Goal: Information Seeking & Learning: Learn about a topic

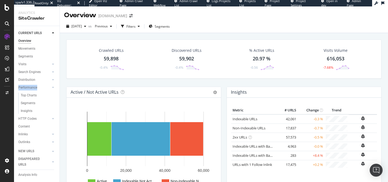
scroll to position [44, 0]
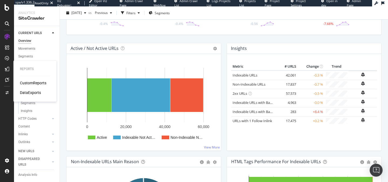
click at [27, 81] on div "CustomReports" at bounding box center [33, 82] width 26 height 5
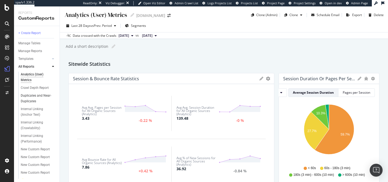
scroll to position [11, 0]
click at [34, 32] on div "+ Create Report" at bounding box center [29, 33] width 22 height 6
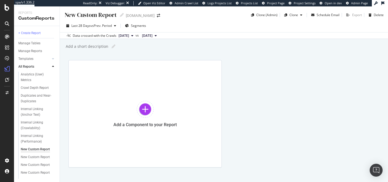
click at [91, 17] on div "New Custom Report" at bounding box center [90, 15] width 52 height 8
type input "AIO Data"
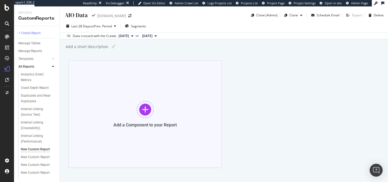
click at [198, 64] on div "Add a Component to your Report" at bounding box center [144, 115] width 153 height 108
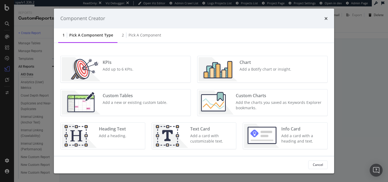
click at [323, 20] on div "Component Creator" at bounding box center [193, 18] width 267 height 7
click at [324, 19] on icon "times" at bounding box center [325, 18] width 3 height 4
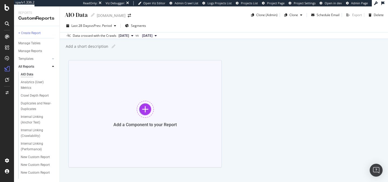
click at [147, 112] on div at bounding box center [144, 109] width 17 height 17
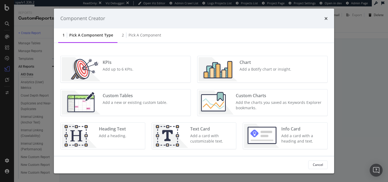
click at [120, 108] on div "Custom Tables Add a new or existing custom table." at bounding box center [134, 103] width 69 height 24
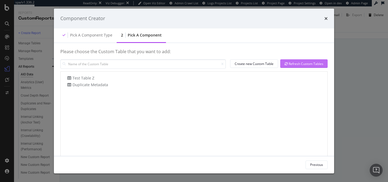
click at [300, 63] on div "Refresh Custom Tables" at bounding box center [303, 64] width 39 height 5
click at [326, 16] on icon "times" at bounding box center [325, 18] width 3 height 4
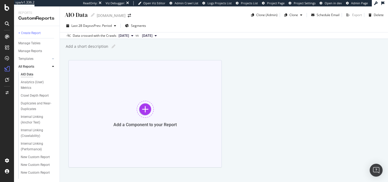
click at [139, 110] on div at bounding box center [144, 109] width 17 height 17
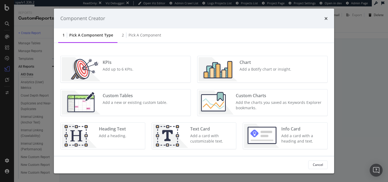
click at [242, 68] on div "Add a Botify chart or insight." at bounding box center [265, 69] width 52 height 5
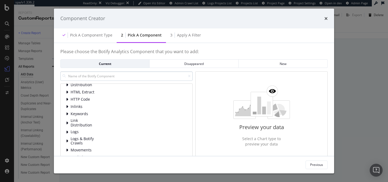
scroll to position [13, 0]
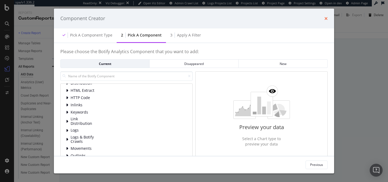
click at [324, 17] on icon "times" at bounding box center [325, 18] width 3 height 4
click at [213, 19] on div "Component Creator" at bounding box center [193, 18] width 267 height 7
click at [326, 17] on icon "times" at bounding box center [325, 18] width 3 height 4
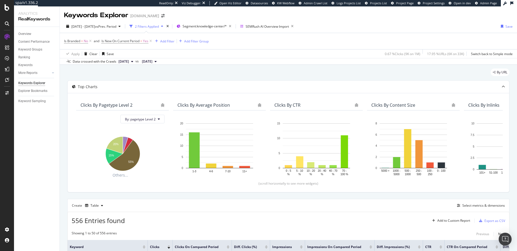
click at [354, 17] on div "Keywords Explorer [DOMAIN_NAME]" at bounding box center [288, 12] width 457 height 13
click at [501, 26] on icon "button" at bounding box center [502, 26] width 2 height 3
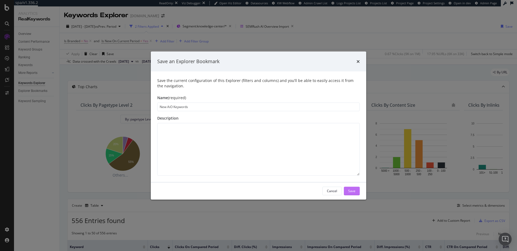
type input "New AiO Keywords"
click at [344, 191] on button "Save" at bounding box center [352, 191] width 16 height 9
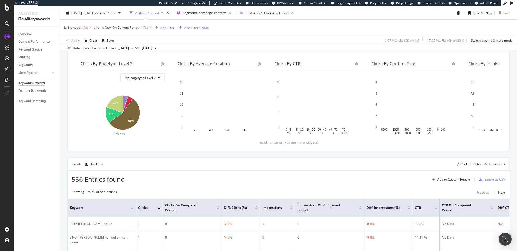
scroll to position [94, 0]
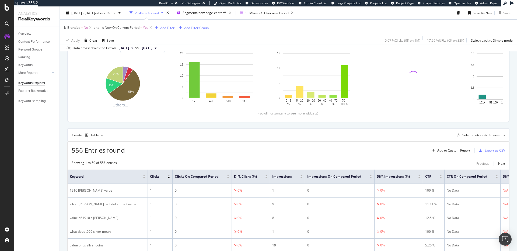
scroll to position [96, 0]
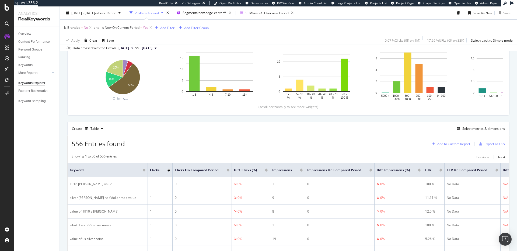
click at [445, 144] on div "Add to Custom Report" at bounding box center [453, 144] width 33 height 3
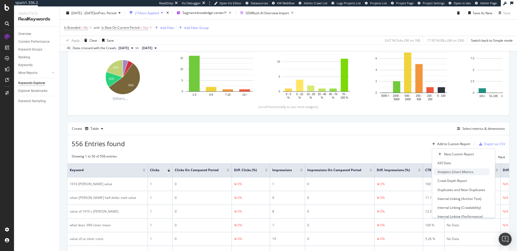
scroll to position [4, 0]
click at [449, 157] on div "AIO Data" at bounding box center [443, 159] width 13 height 5
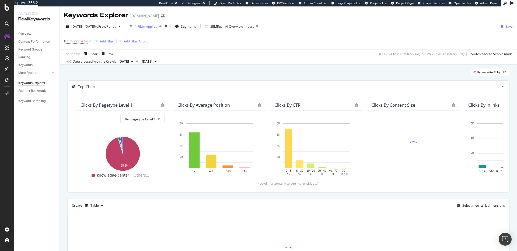
click at [506, 28] on div "Save" at bounding box center [508, 26] width 7 height 5
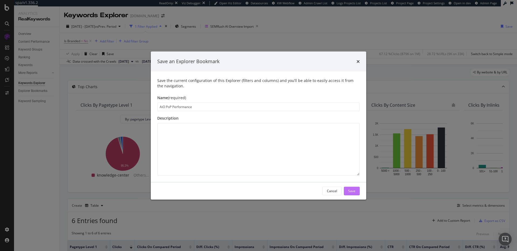
type input "AiO PoP Performance"
click at [349, 190] on div "Save" at bounding box center [351, 191] width 7 height 5
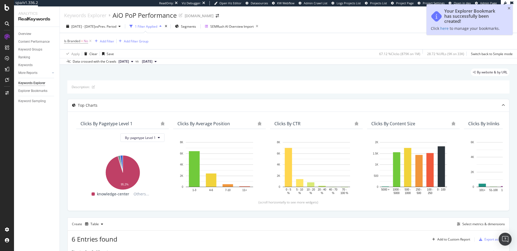
click at [459, 37] on div "Your Explorer Bookmark has successfully been created! Click here to manage your…" at bounding box center [469, 21] width 86 height 35
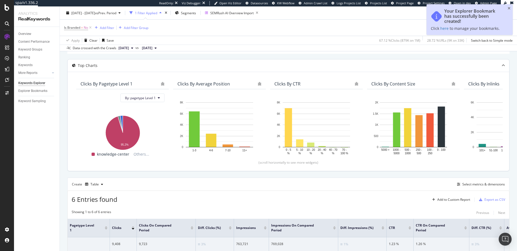
scroll to position [40, 0]
click at [457, 199] on div "Add to Custom Report" at bounding box center [453, 199] width 33 height 3
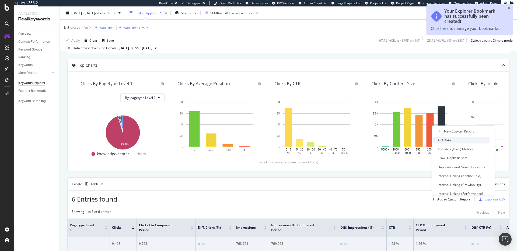
click at [456, 143] on div "AIO Data" at bounding box center [461, 140] width 56 height 7
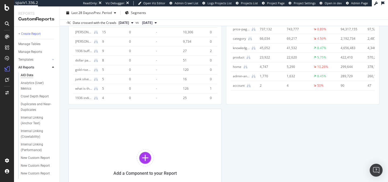
scroll to position [138, 0]
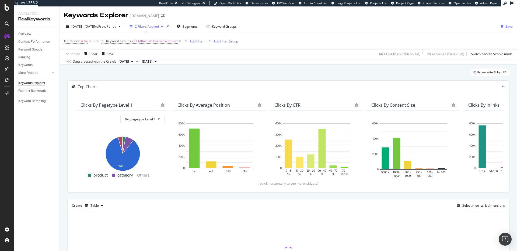
click at [503, 28] on div "Save" at bounding box center [505, 26] width 14 height 8
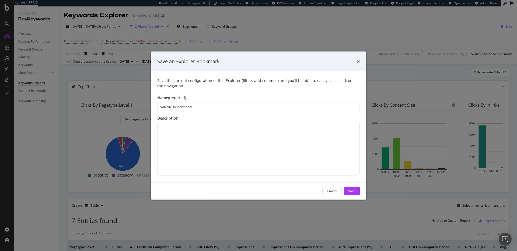
type input "Non-AiO Performance"
click at [354, 191] on div "Save" at bounding box center [351, 191] width 7 height 5
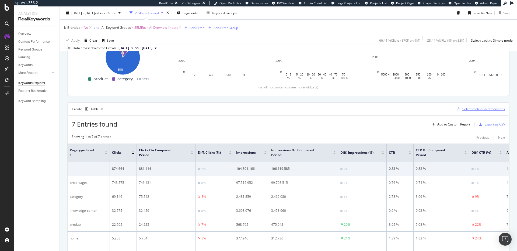
scroll to position [116, 0]
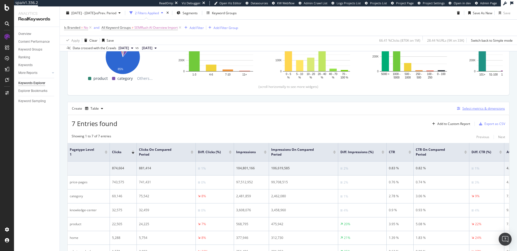
click at [458, 108] on icon "button" at bounding box center [458, 108] width 3 height 3
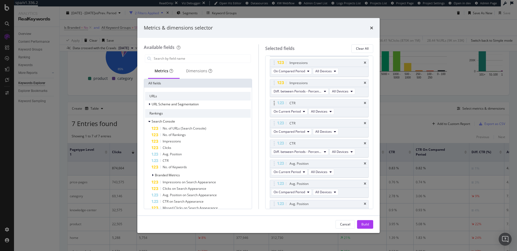
scroll to position [156, 0]
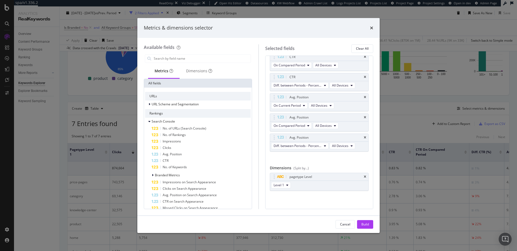
click at [370, 27] on icon "times" at bounding box center [371, 28] width 3 height 4
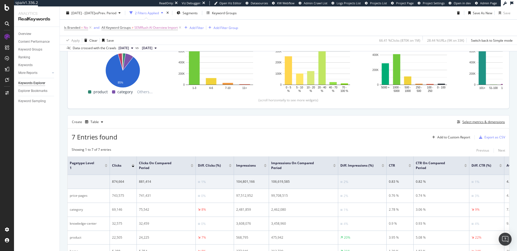
scroll to position [112, 0]
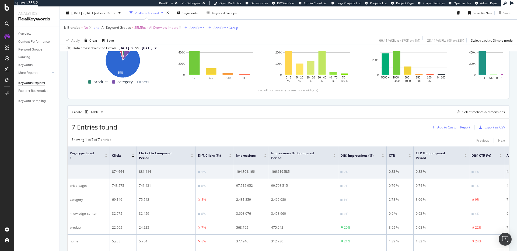
click at [448, 131] on div "Add to Custom Report" at bounding box center [450, 128] width 40 height 8
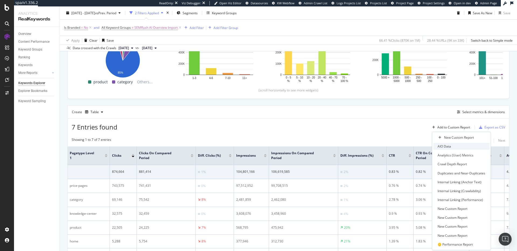
click at [447, 147] on div "AIO Data" at bounding box center [443, 146] width 13 height 5
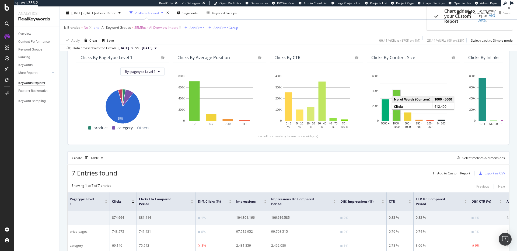
scroll to position [0, 0]
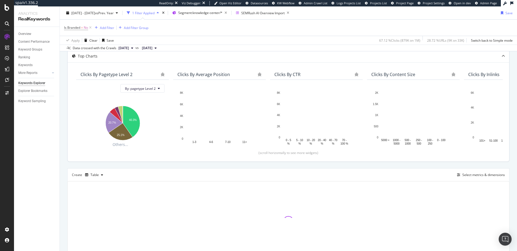
scroll to position [58, 0]
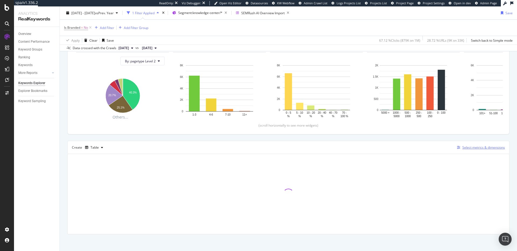
click at [459, 149] on icon "button" at bounding box center [458, 147] width 3 height 3
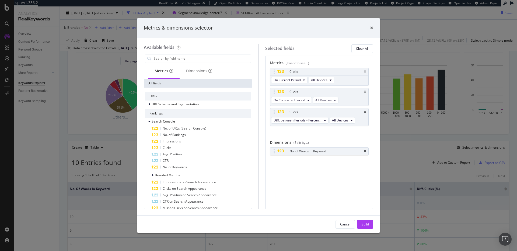
click at [371, 28] on icon "times" at bounding box center [371, 28] width 3 height 4
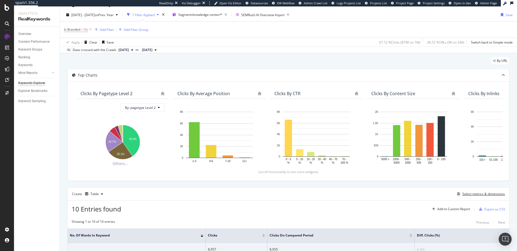
scroll to position [0, 0]
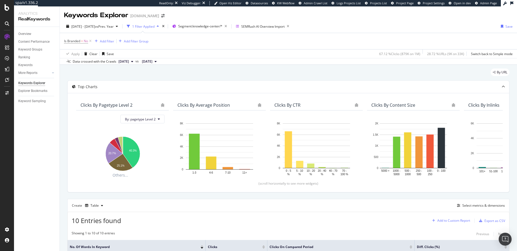
click at [458, 220] on div "Add to Custom Report" at bounding box center [453, 220] width 33 height 3
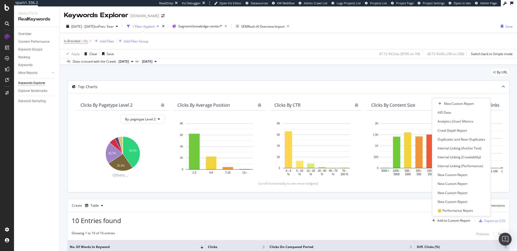
click at [344, 87] on div "Top Charts" at bounding box center [278, 86] width 420 height 5
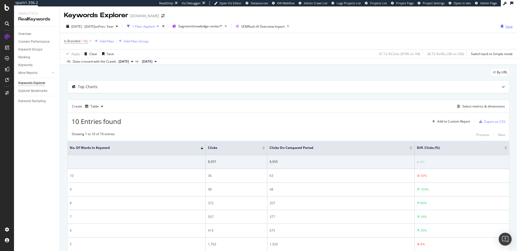
click at [505, 26] on div "Save" at bounding box center [508, 26] width 7 height 5
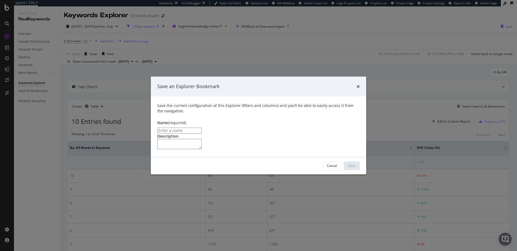
click at [202, 128] on input "modal" at bounding box center [179, 131] width 44 height 6
type input "No. Of Words in KW Performance"
click at [355, 168] on div "Save" at bounding box center [351, 166] width 7 height 5
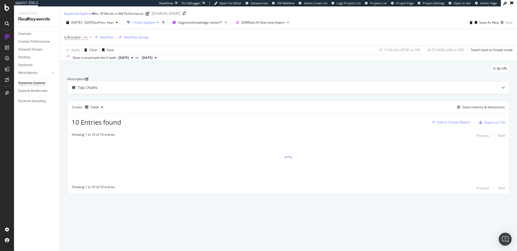
click at [452, 124] on div "Add to Custom Report" at bounding box center [453, 122] width 33 height 3
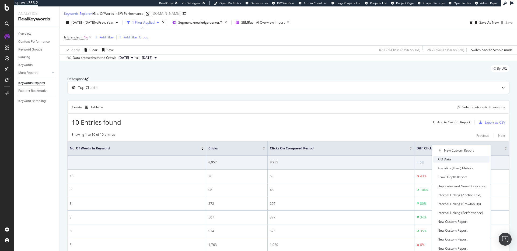
click at [445, 156] on div "AIO Data" at bounding box center [461, 159] width 56 height 7
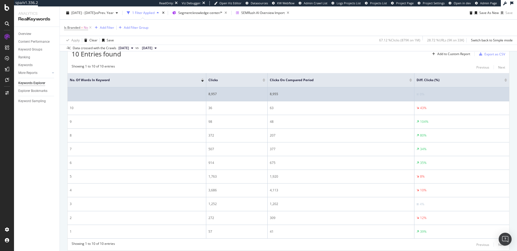
scroll to position [105, 0]
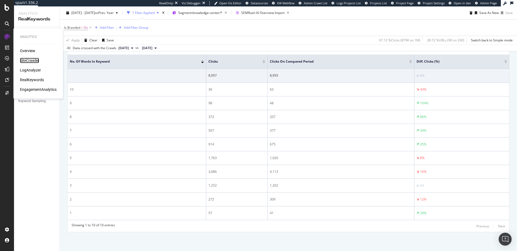
click at [24, 60] on div "SiteCrawler" at bounding box center [29, 60] width 19 height 5
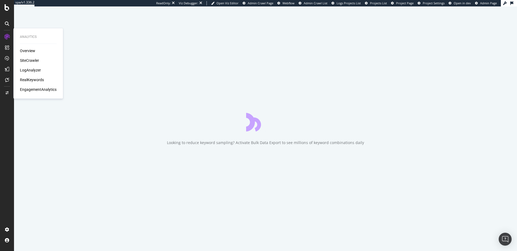
click at [29, 81] on div "RealKeywords" at bounding box center [32, 79] width 24 height 5
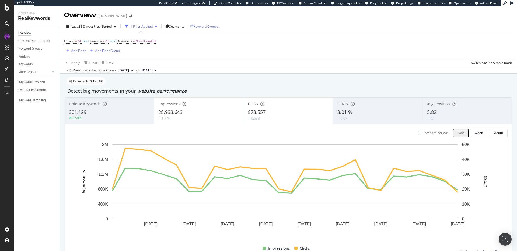
click at [205, 23] on div "Keyword Groups" at bounding box center [204, 26] width 28 height 8
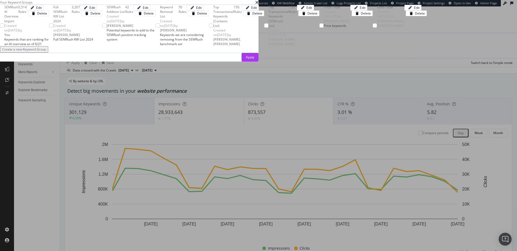
click at [18, 23] on div "SEMRush AI Overview Import" at bounding box center [11, 14] width 14 height 19
click at [254, 61] on div "Apply" at bounding box center [250, 57] width 8 height 8
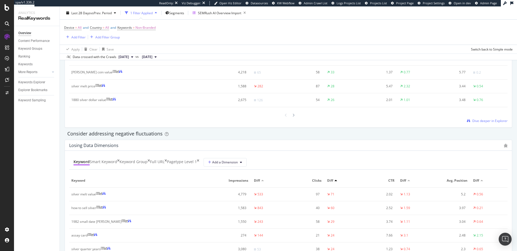
scroll to position [565, 0]
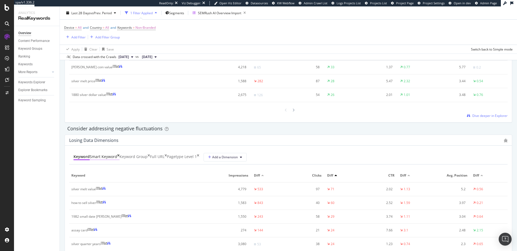
click at [110, 157] on div "Smart Keyword" at bounding box center [103, 156] width 27 height 5
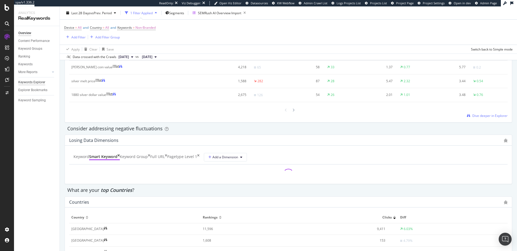
click at [32, 83] on div "Keywords Explorer" at bounding box center [31, 83] width 27 height 6
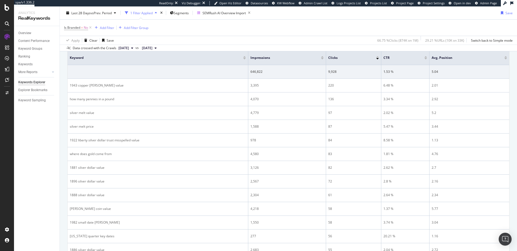
scroll to position [96, 0]
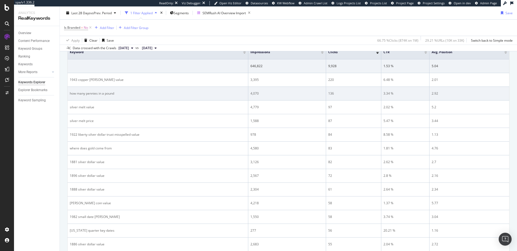
click at [96, 93] on div "how many pennies in a pound" at bounding box center [158, 93] width 176 height 5
copy div "how many pennies in a pound"
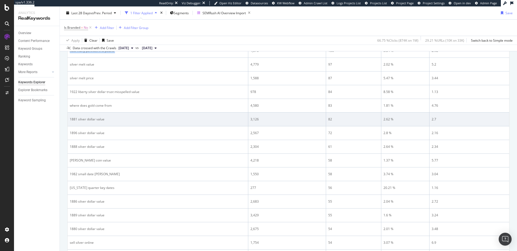
scroll to position [139, 0]
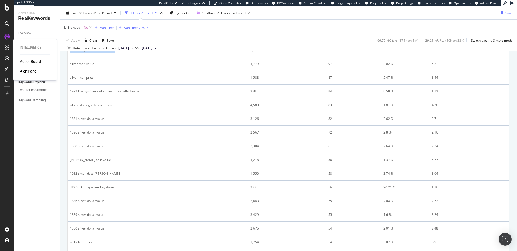
click at [27, 70] on div "AlertPanel" at bounding box center [28, 71] width 17 height 5
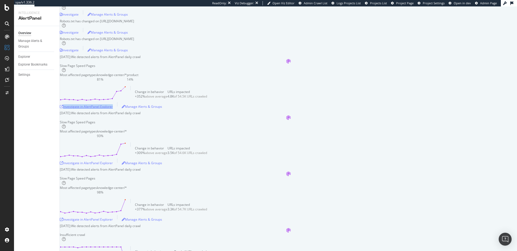
scroll to position [165, 0]
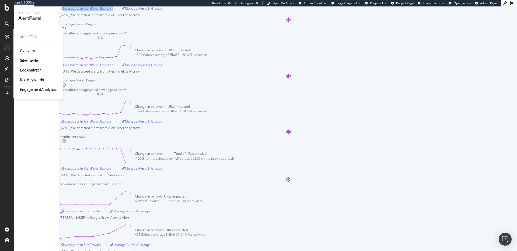
click at [30, 59] on div "SiteCrawler" at bounding box center [29, 60] width 19 height 5
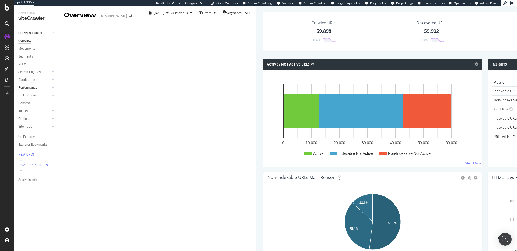
click at [41, 89] on link "Performance" at bounding box center [34, 88] width 32 height 6
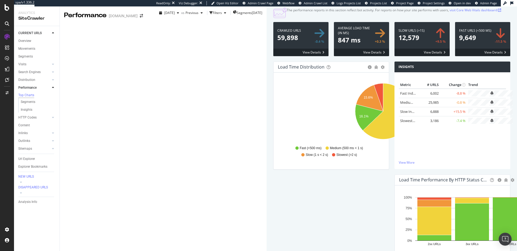
click at [394, 56] on span at bounding box center [421, 39] width 55 height 34
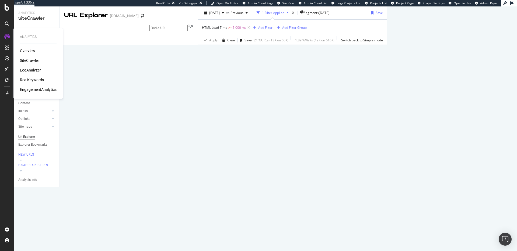
click at [30, 61] on div "SiteCrawler" at bounding box center [29, 60] width 19 height 5
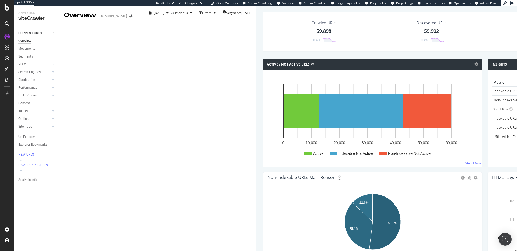
click at [24, 57] on div "Segments" at bounding box center [25, 57] width 15 height 6
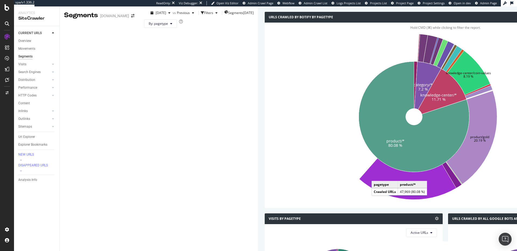
scroll to position [177, 0]
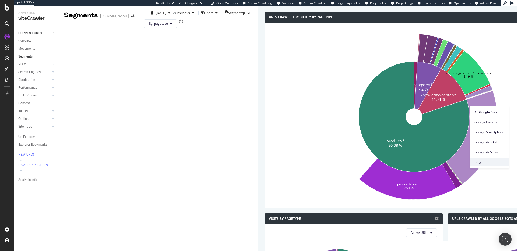
click at [485, 160] on span "Bing" at bounding box center [489, 162] width 30 height 5
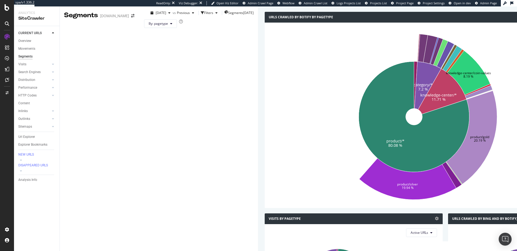
scroll to position [0, 0]
click at [28, 70] on div "LogAnalyzer" at bounding box center [30, 70] width 21 height 5
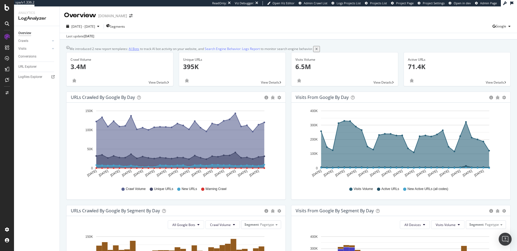
click at [138, 49] on link "AI Bots" at bounding box center [134, 49] width 10 height 6
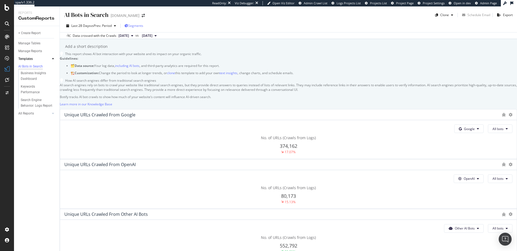
click at [142, 27] on span "Segments" at bounding box center [135, 25] width 15 height 5
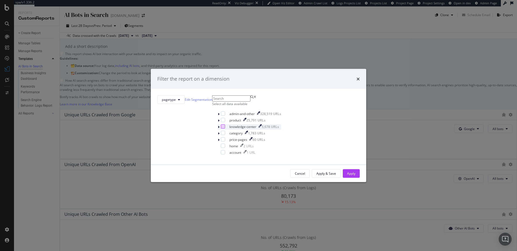
drag, startPoint x: 212, startPoint y: 136, endPoint x: 236, endPoint y: 151, distance: 28.4
click at [221, 129] on div "modal" at bounding box center [223, 126] width 4 height 4
drag, startPoint x: 302, startPoint y: 179, endPoint x: 251, endPoint y: 51, distance: 137.3
click at [347, 176] on div "Apply" at bounding box center [351, 173] width 8 height 5
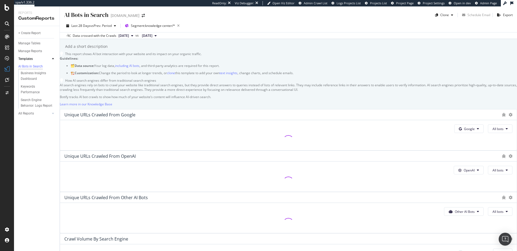
click at [129, 37] on span "2025 Aug. 11th" at bounding box center [123, 35] width 10 height 5
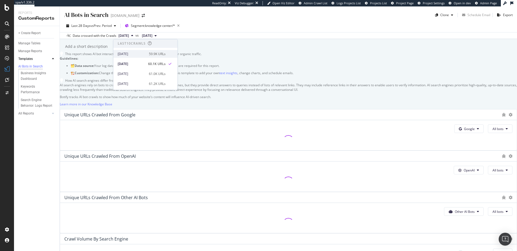
click at [140, 54] on div "2025 Aug. 18th" at bounding box center [132, 54] width 28 height 5
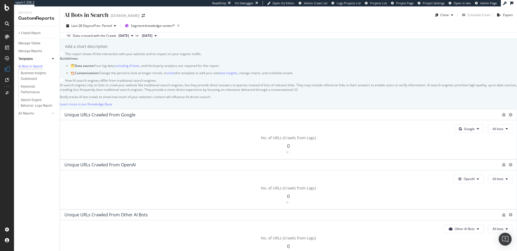
click at [152, 36] on span "2025 Jul. 14th" at bounding box center [147, 35] width 10 height 5
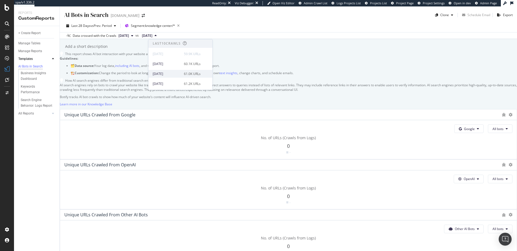
click at [179, 77] on div "2025 Aug. 4th 61.0K URLs" at bounding box center [180, 74] width 64 height 8
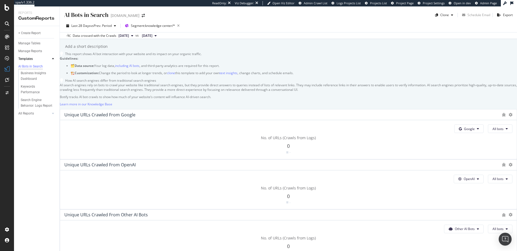
click at [152, 36] on span "2025 Aug. 4th" at bounding box center [147, 35] width 10 height 5
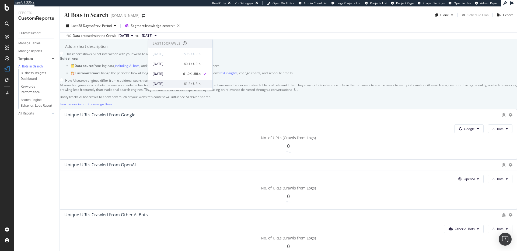
click at [191, 84] on div "61.2K URLs" at bounding box center [192, 84] width 17 height 5
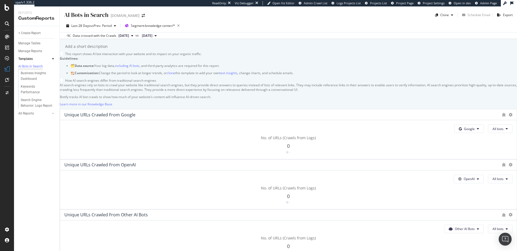
click at [170, 39] on div "AI Bots in Search AI Bots in Search APMEX.com Clone Schedule Email Export Last …" at bounding box center [288, 128] width 457 height 245
click at [152, 37] on span "2025 Jul. 28th" at bounding box center [147, 35] width 10 height 5
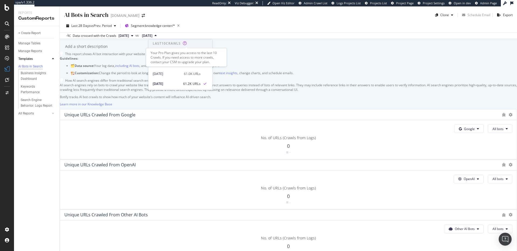
click at [186, 42] on icon at bounding box center [185, 43] width 4 height 4
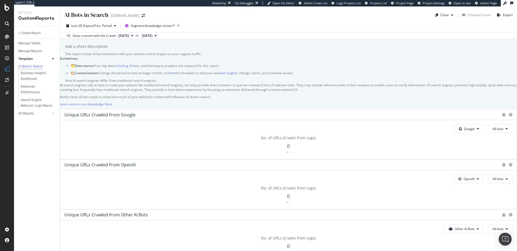
click at [135, 36] on button "2025 Aug. 18th" at bounding box center [125, 36] width 19 height 6
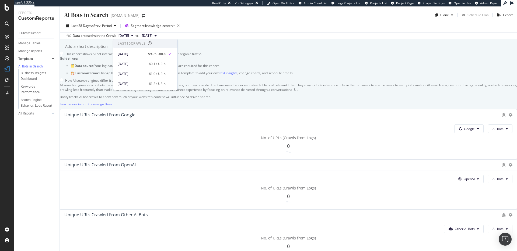
click at [129, 37] on span "2025 Aug. 18th" at bounding box center [123, 35] width 10 height 5
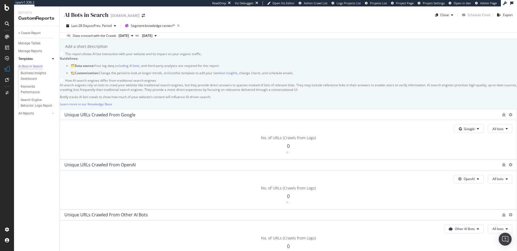
drag, startPoint x: 136, startPoint y: 34, endPoint x: 138, endPoint y: 37, distance: 3.6
click at [129, 34] on span "2025 Aug. 18th" at bounding box center [123, 35] width 10 height 5
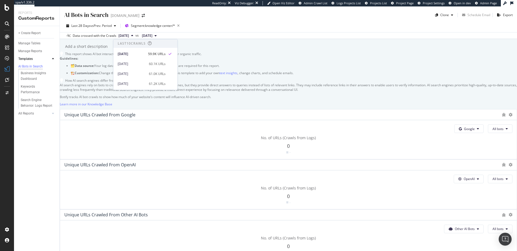
click at [129, 33] on span "2025 Aug. 18th" at bounding box center [123, 35] width 10 height 5
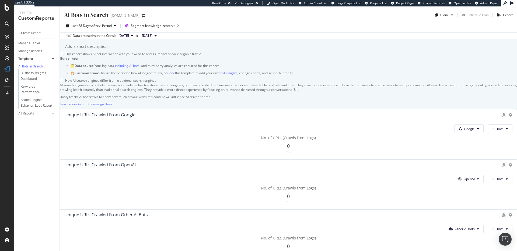
click at [129, 36] on span "2025 Aug. 18th" at bounding box center [123, 35] width 10 height 5
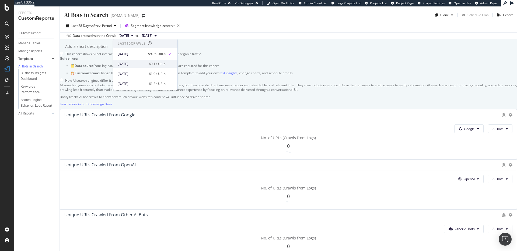
click at [138, 61] on div "2025 Aug. 11th 60.1K URLs" at bounding box center [145, 64] width 64 height 8
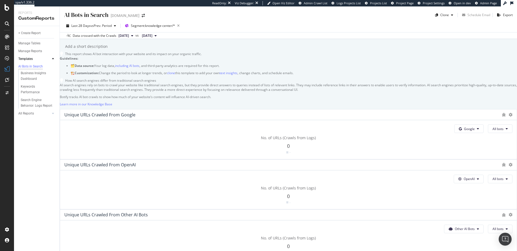
click at [152, 36] on span "[DATE]" at bounding box center [147, 35] width 10 height 5
click at [162, 25] on span "Segment: knowledge-center/*" at bounding box center [153, 25] width 44 height 5
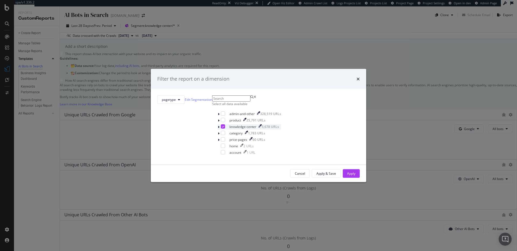
click at [221, 129] on div "modal" at bounding box center [223, 126] width 4 height 4
drag, startPoint x: 300, startPoint y: 179, endPoint x: 235, endPoint y: 33, distance: 159.9
click at [347, 176] on div "Apply" at bounding box center [351, 173] width 8 height 5
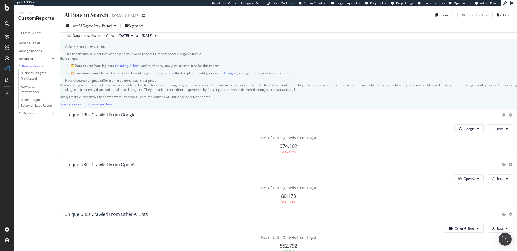
click at [129, 34] on span "[DATE]" at bounding box center [123, 35] width 10 height 5
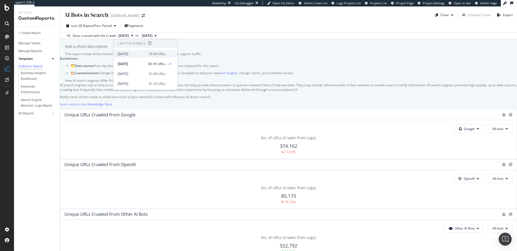
click at [138, 55] on div "[DATE]" at bounding box center [132, 54] width 28 height 5
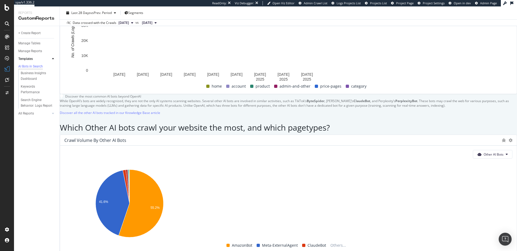
scroll to position [776, 0]
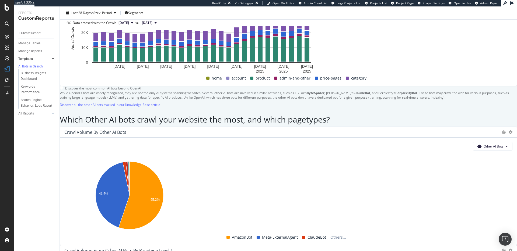
click at [445, 86] on span "Indexing bots" at bounding box center [444, 87] width 30 height 5
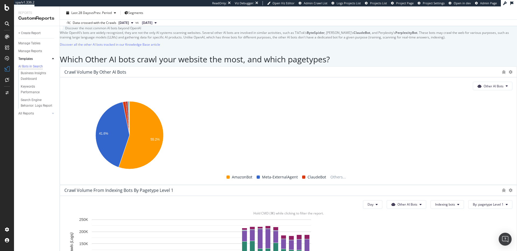
scroll to position [785, 0]
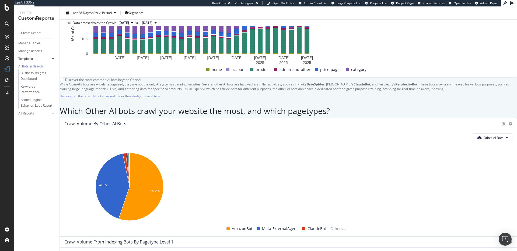
click at [388, 107] on div "Which Other AI bots crawl your website the most, and which pagetypes?" at bounding box center [288, 111] width 457 height 9
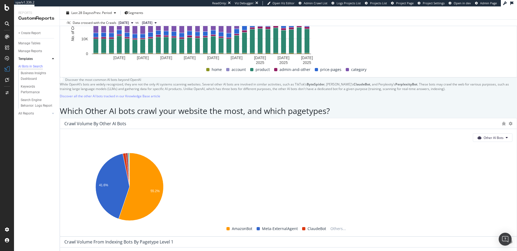
click at [432, 108] on span "AmazonBot" at bounding box center [435, 109] width 30 height 5
click at [444, 132] on span "Meta-ExternalAgent" at bounding box center [438, 133] width 30 height 5
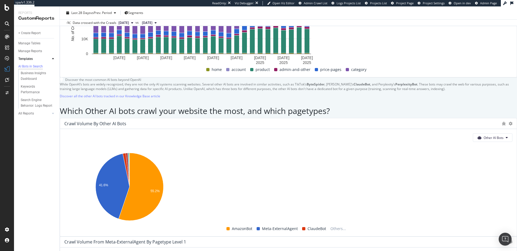
scroll to position [784, 0]
drag, startPoint x: 425, startPoint y: 109, endPoint x: 402, endPoint y: 35, distance: 77.5
click at [425, 109] on span "AmazonBot" at bounding box center [426, 109] width 32 height 5
click at [438, 88] on span "PerplexityBot" at bounding box center [438, 89] width 30 height 5
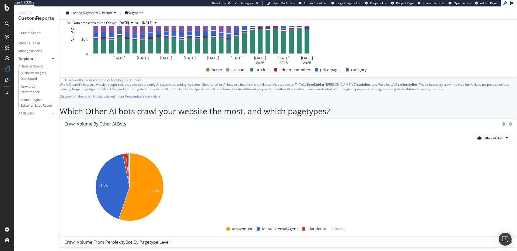
click at [433, 98] on span "YouBot" at bounding box center [435, 99] width 30 height 5
drag, startPoint x: 441, startPoint y: 90, endPoint x: 320, endPoint y: 2, distance: 149.2
click at [440, 90] on span "PerplexityBot" at bounding box center [444, 89] width 30 height 5
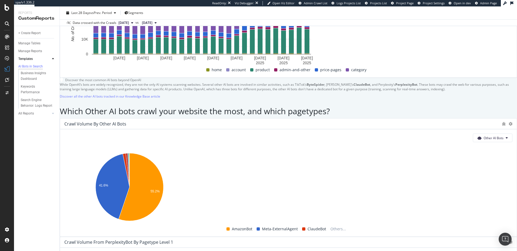
click at [431, 108] on span "AmazonBot" at bounding box center [435, 109] width 30 height 5
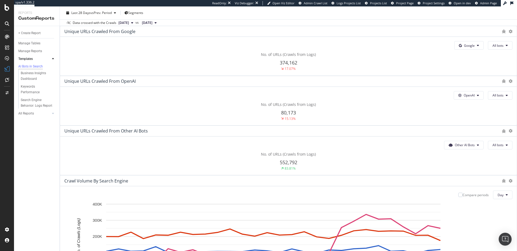
scroll to position [0, 0]
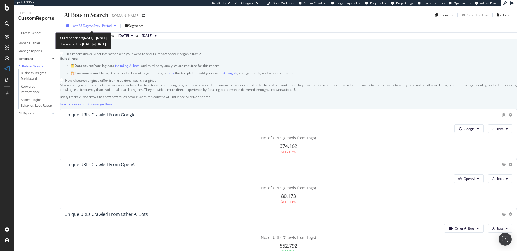
click at [96, 23] on span "vs Prev. Period" at bounding box center [100, 25] width 21 height 5
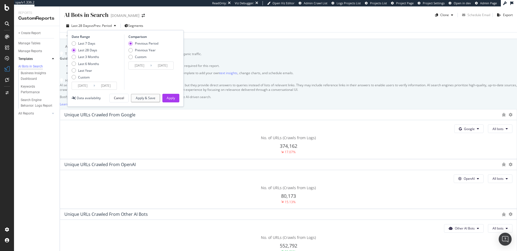
drag, startPoint x: 232, startPoint y: 33, endPoint x: 233, endPoint y: 40, distance: 6.8
click at [232, 33] on div "Data crossed with the Crawls 2025 Aug. 18th vs 2025 Jul. 14th" at bounding box center [288, 35] width 457 height 6
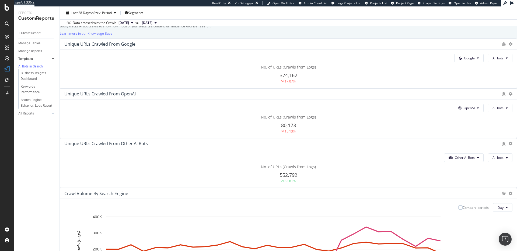
scroll to position [128, 0]
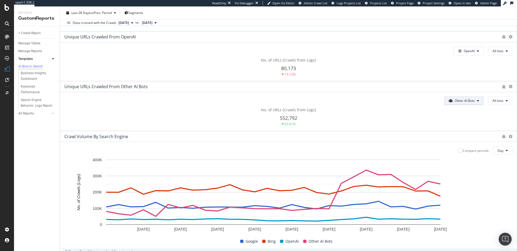
click at [464, 3] on span "Other AI Bots" at bounding box center [469, 1] width 11 height 5
click at [492, 3] on span "All bots" at bounding box center [497, 1] width 11 height 5
click at [270, 5] on div "OpenAI All bots" at bounding box center [288, 1] width 448 height 9
click at [454, 5] on button "OpenAI" at bounding box center [468, 1] width 29 height 9
click at [320, 104] on div "Other AI Bots" at bounding box center [313, 101] width 37 height 8
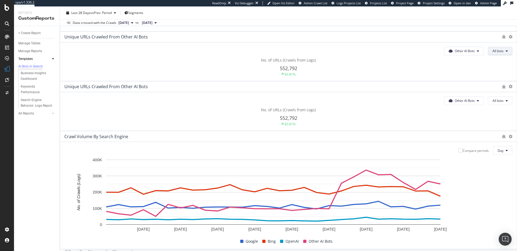
click at [488, 5] on button "All bots" at bounding box center [500, 1] width 24 height 9
click at [351, 109] on span "AmazonBot" at bounding box center [348, 111] width 30 height 5
click at [492, 3] on span "AmazonBot" at bounding box center [497, 1] width 11 height 5
click at [344, 82] on span "Indexing bots" at bounding box center [342, 81] width 30 height 5
click at [492, 3] on span "Indexing bots" at bounding box center [497, 1] width 11 height 5
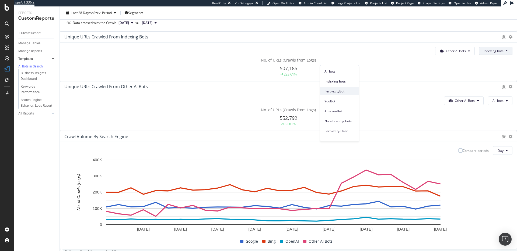
click at [337, 89] on span "PerplexityBot" at bounding box center [339, 91] width 30 height 5
click at [492, 3] on span "PerplexityBot" at bounding box center [497, 1] width 11 height 5
click at [343, 86] on span "ClaudeBot" at bounding box center [340, 85] width 30 height 5
click at [488, 5] on button "ClaudeBot" at bounding box center [500, 1] width 24 height 9
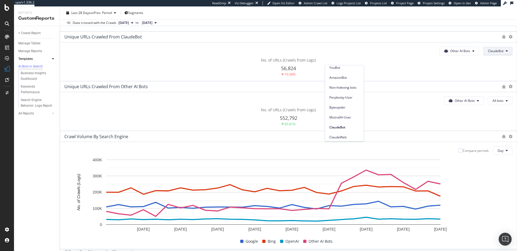
scroll to position [0, 0]
click at [340, 108] on div "AmazonBot" at bounding box center [344, 111] width 39 height 8
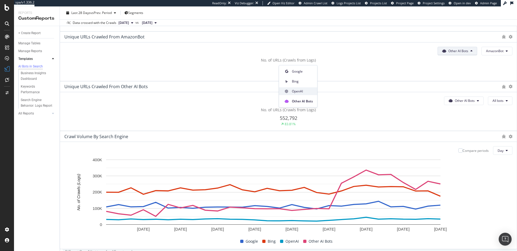
click at [307, 89] on span "OpenAI" at bounding box center [302, 91] width 21 height 5
click at [492, 3] on span "All bots" at bounding box center [497, 1] width 11 height 5
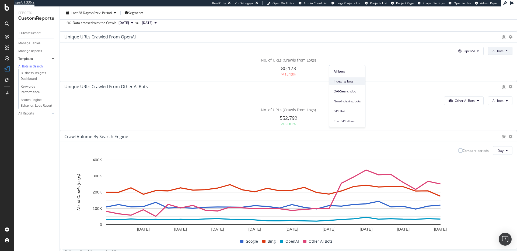
click at [349, 80] on span "Indexing bots" at bounding box center [346, 81] width 27 height 5
click at [492, 3] on span "Indexing bots" at bounding box center [497, 1] width 11 height 5
click at [344, 110] on span "GPTBot" at bounding box center [337, 111] width 27 height 5
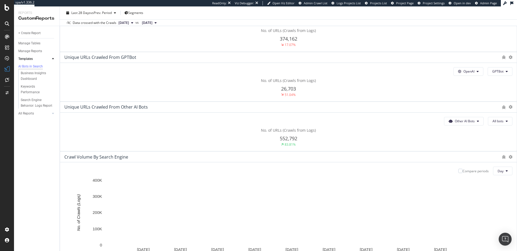
scroll to position [108, 0]
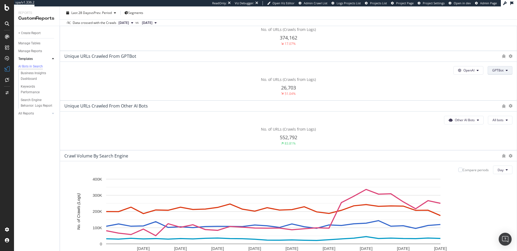
click at [492, 23] on span "GPTBot" at bounding box center [497, 20] width 11 height 5
click at [351, 110] on span "OAI-SearchBot" at bounding box center [346, 110] width 27 height 5
click at [492, 23] on span "OAI-SearchBot" at bounding box center [497, 20] width 11 height 5
click at [339, 132] on span "GPTBot" at bounding box center [336, 130] width 27 height 5
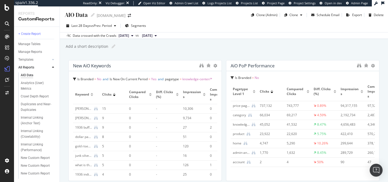
click at [129, 34] on span "2025 Aug. 11th" at bounding box center [123, 35] width 10 height 5
click at [135, 52] on div "2025 Aug. 18th" at bounding box center [132, 53] width 28 height 5
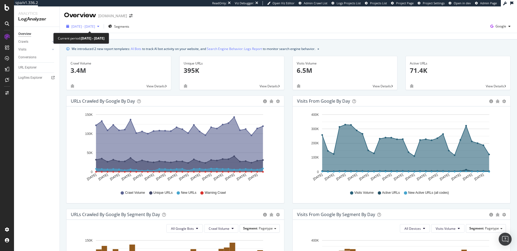
click at [95, 27] on span "[DATE] - [DATE]" at bounding box center [83, 26] width 24 height 5
click at [206, 22] on div "[DATE] - [DATE] Segments Google Last update [DATE]" at bounding box center [288, 30] width 457 height 20
click at [496, 29] on span "Google" at bounding box center [500, 26] width 11 height 5
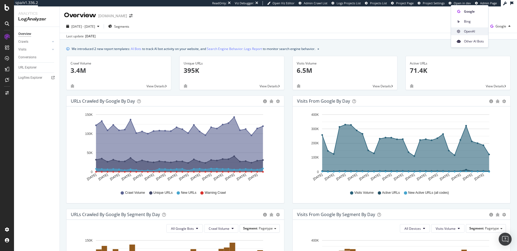
click at [470, 28] on div "OpenAI" at bounding box center [469, 31] width 37 height 8
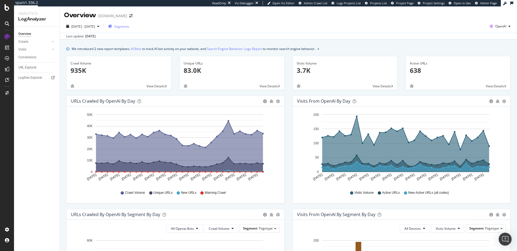
click at [125, 27] on div "Segments" at bounding box center [118, 26] width 21 height 5
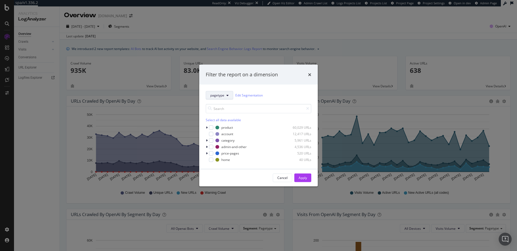
click at [220, 94] on span "pagetype" at bounding box center [217, 95] width 14 height 5
click at [283, 91] on div "pagetype Edit Segmentation" at bounding box center [258, 95] width 105 height 9
click at [218, 97] on span "pagetype" at bounding box center [217, 95] width 14 height 5
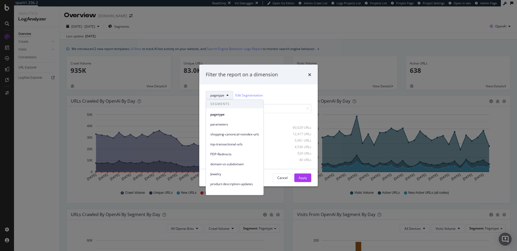
click at [274, 87] on div "pagetype Edit Segmentation Select all data available product 60,029 URLs accoun…" at bounding box center [258, 127] width 118 height 85
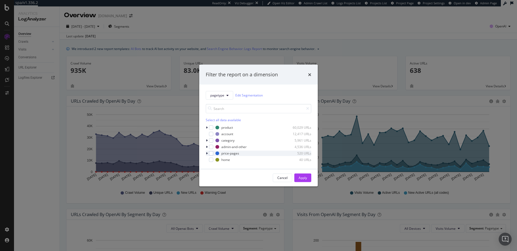
click at [207, 153] on icon "modal" at bounding box center [207, 153] width 2 height 3
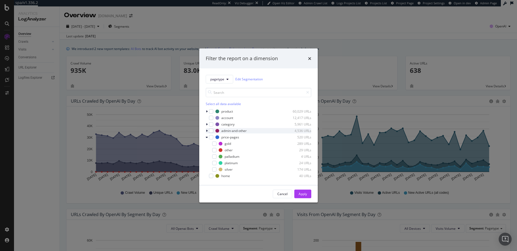
click at [206, 132] on icon "modal" at bounding box center [207, 130] width 2 height 3
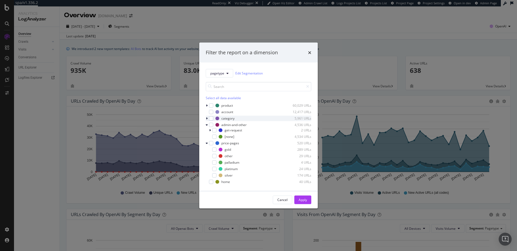
click at [208, 118] on div "modal" at bounding box center [207, 118] width 3 height 5
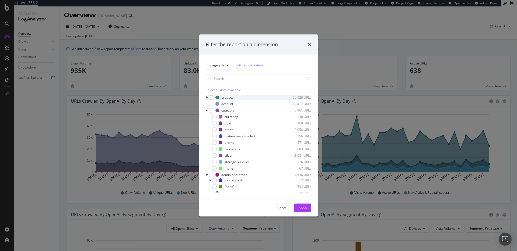
click at [207, 98] on icon "modal" at bounding box center [207, 97] width 2 height 3
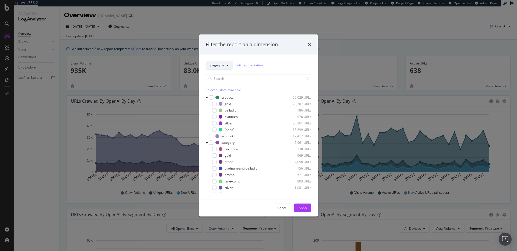
click at [223, 68] on button "pagetype" at bounding box center [219, 65] width 27 height 9
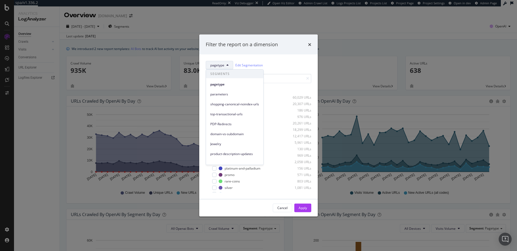
click at [284, 57] on div "pagetype Edit Segmentation Select all data available product 60,029 URLs gold 2…" at bounding box center [258, 126] width 118 height 145
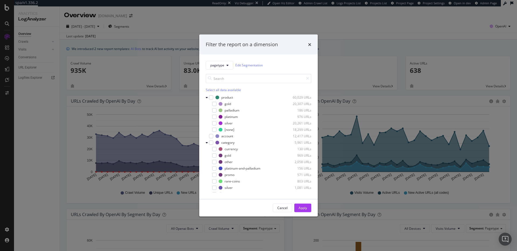
drag, startPoint x: 287, startPoint y: 205, endPoint x: 265, endPoint y: 159, distance: 51.5
click at [287, 204] on button "Cancel" at bounding box center [282, 208] width 19 height 9
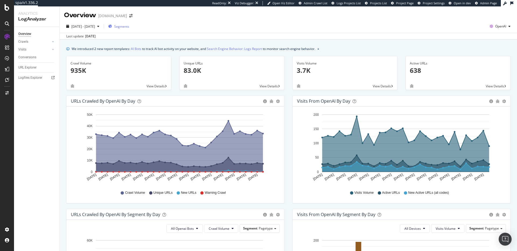
click at [129, 28] on span "Segments" at bounding box center [121, 26] width 15 height 5
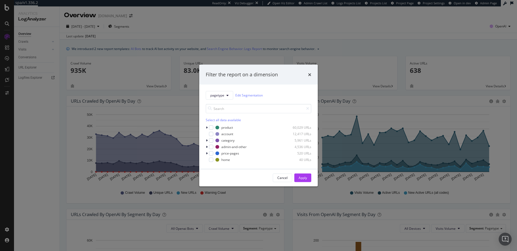
click at [218, 119] on div "Select all data available" at bounding box center [258, 120] width 105 height 5
click at [218, 119] on div "Unselect all data available" at bounding box center [258, 120] width 105 height 5
click at [35, 211] on div "Filter the report on a dimension pagetype Edit Segmentation Select all data ava…" at bounding box center [258, 125] width 517 height 251
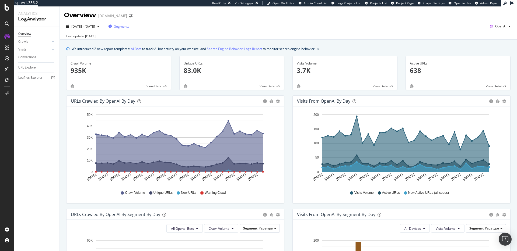
click at [129, 29] on div "Segments" at bounding box center [118, 26] width 21 height 8
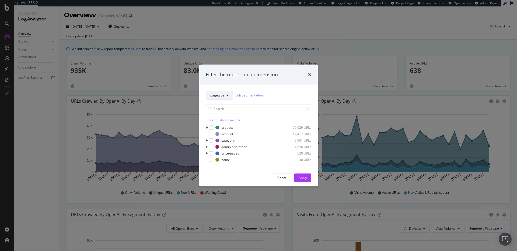
click at [221, 96] on span "pagetype" at bounding box center [217, 95] width 14 height 5
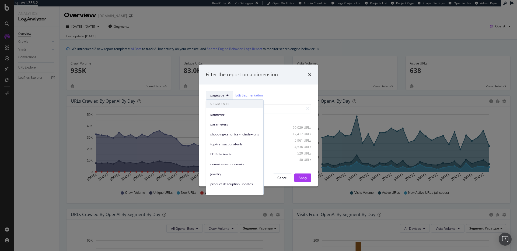
click at [235, 123] on span "parameters" at bounding box center [234, 124] width 49 height 5
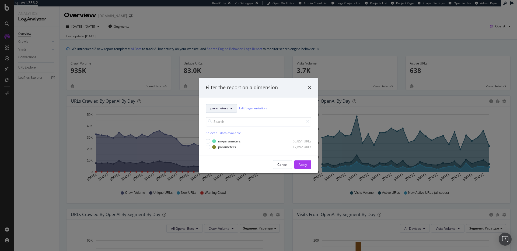
click at [226, 112] on button "parameters" at bounding box center [221, 108] width 31 height 9
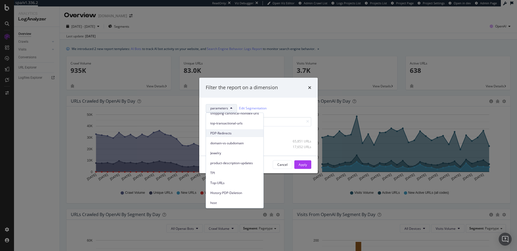
scroll to position [35, 0]
click at [230, 184] on span "Top-URLs" at bounding box center [234, 182] width 49 height 5
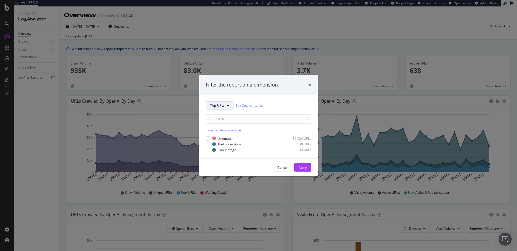
click at [230, 104] on button "Top-URLs" at bounding box center [220, 105] width 28 height 9
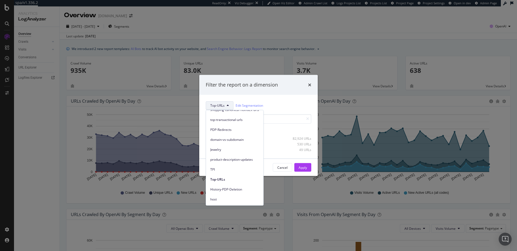
click at [234, 198] on span "host" at bounding box center [234, 199] width 49 height 5
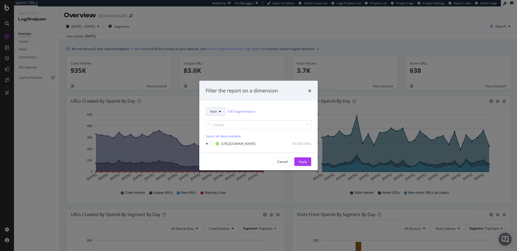
click at [218, 114] on button "host" at bounding box center [216, 111] width 20 height 9
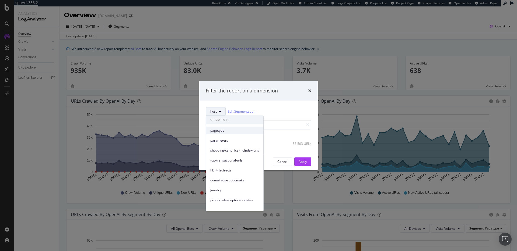
click at [226, 129] on span "pagetype" at bounding box center [234, 130] width 49 height 5
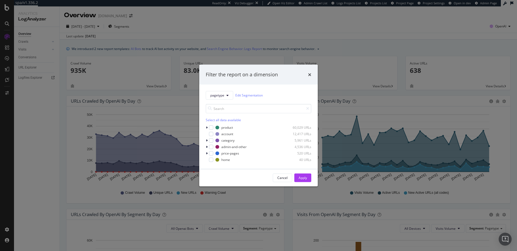
click at [314, 72] on div "Filter the report on a dimension" at bounding box center [258, 75] width 118 height 20
click at [282, 180] on div "Cancel" at bounding box center [282, 178] width 10 height 5
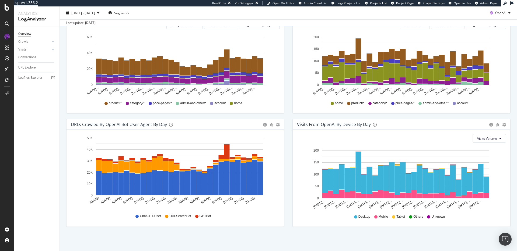
scroll to position [0, 0]
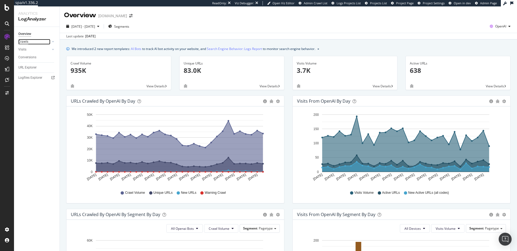
click at [23, 41] on div "Crawls" at bounding box center [23, 42] width 10 height 6
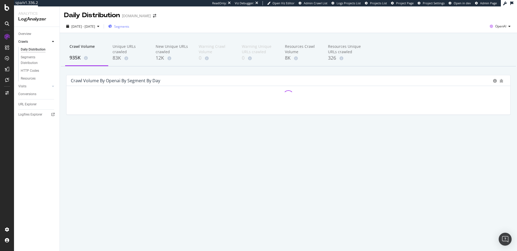
click at [129, 28] on span "Segments" at bounding box center [121, 26] width 15 height 5
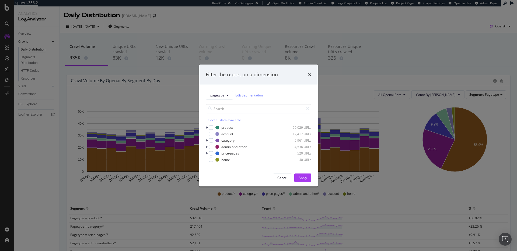
click at [223, 33] on div "Filter the report on a dimension pagetype Edit Segmentation Select all data ava…" at bounding box center [258, 125] width 517 height 251
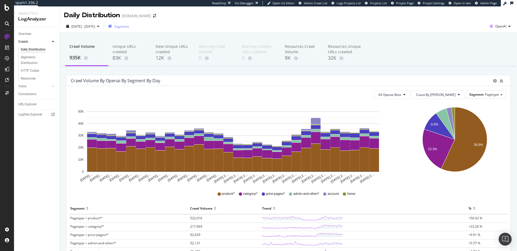
click at [129, 26] on span "Segments" at bounding box center [121, 26] width 15 height 5
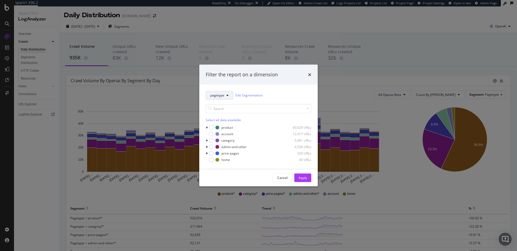
click at [224, 93] on span "pagetype" at bounding box center [217, 95] width 14 height 5
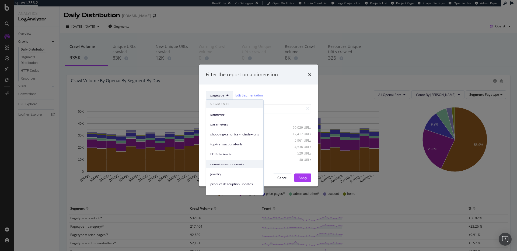
click at [238, 165] on span "domain-vs-subdomain" at bounding box center [234, 164] width 49 height 5
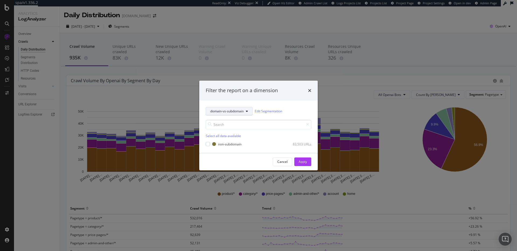
click at [238, 112] on span "domain-vs-subdomain" at bounding box center [226, 111] width 33 height 5
click at [277, 160] on div "Cancel" at bounding box center [282, 162] width 10 height 5
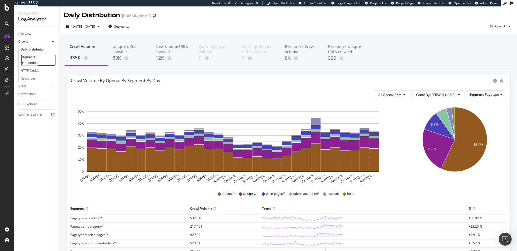
click at [34, 63] on div "Segments Distribution" at bounding box center [36, 60] width 30 height 11
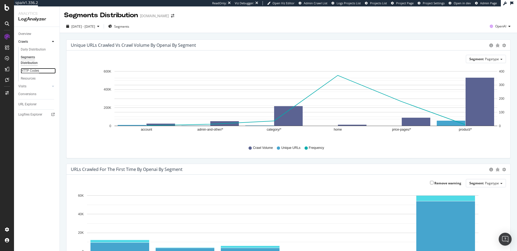
click at [29, 70] on div "HTTP Codes" at bounding box center [30, 71] width 18 height 6
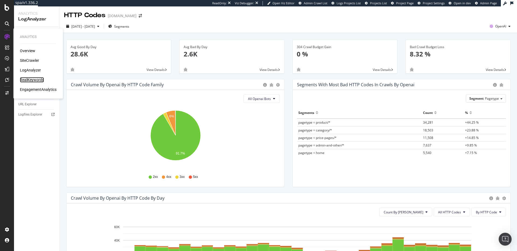
click at [33, 81] on div "RealKeywords" at bounding box center [32, 79] width 24 height 5
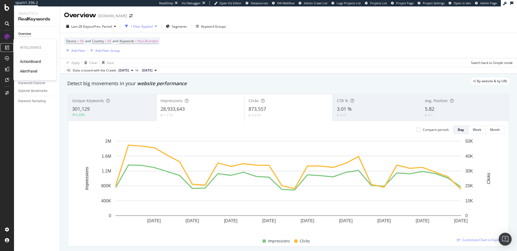
click at [6, 48] on icon at bounding box center [7, 47] width 4 height 4
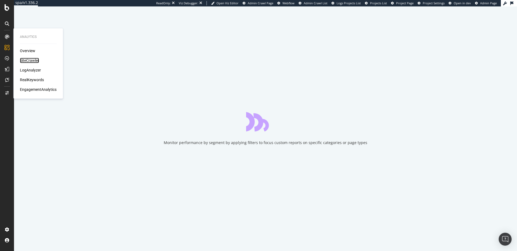
click at [22, 59] on div "SiteCrawler" at bounding box center [29, 60] width 19 height 5
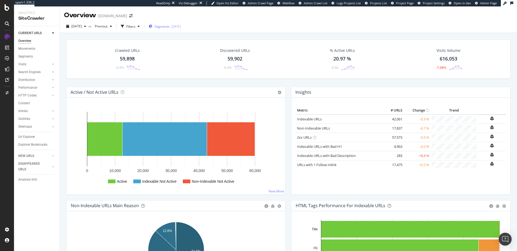
click at [178, 29] on div "Segments 2025-07-22" at bounding box center [165, 26] width 32 height 8
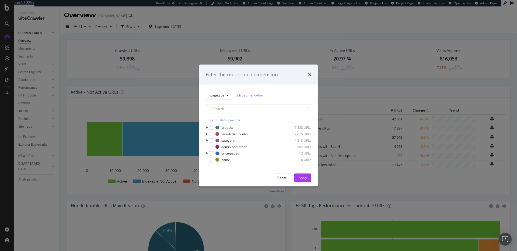
click at [288, 44] on div "Filter the report on a dimension pagetype Edit Segmentation Select all data ava…" at bounding box center [258, 125] width 517 height 251
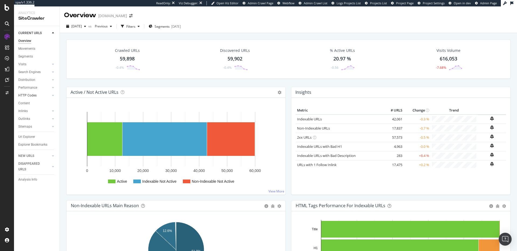
click at [44, 93] on link "HTTP Codes" at bounding box center [34, 96] width 32 height 6
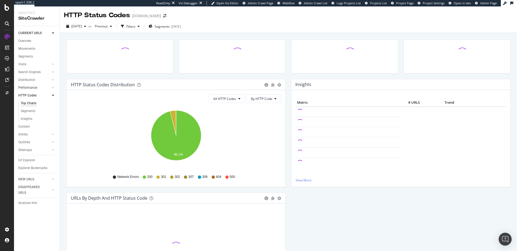
click at [41, 86] on link "Performance" at bounding box center [34, 88] width 32 height 6
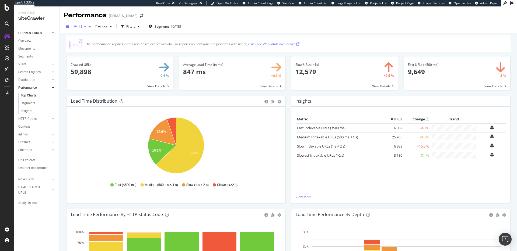
click at [88, 28] on div "button" at bounding box center [85, 26] width 6 height 3
click at [108, 26] on span "Previous" at bounding box center [100, 26] width 15 height 5
click at [130, 73] on div "2025 Jul. 28th" at bounding box center [119, 75] width 28 height 5
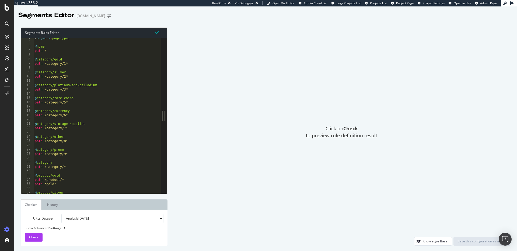
scroll to position [2, 0]
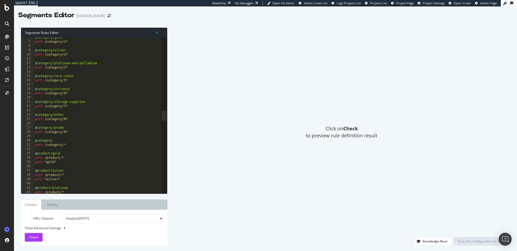
type textarea "@category/currency"
click at [114, 91] on div "@ category/gold path /category/1* @ category/silver path /category/2* @ categor…" at bounding box center [151, 117] width 235 height 165
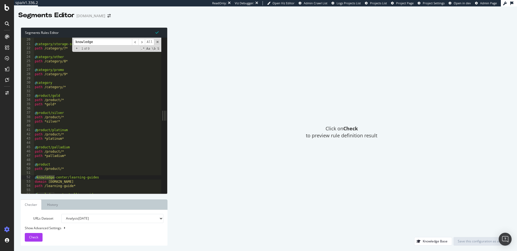
scroll to position [8, 0]
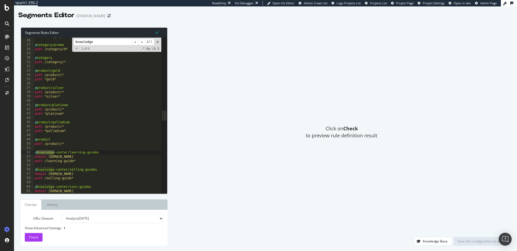
type input "knowledge"
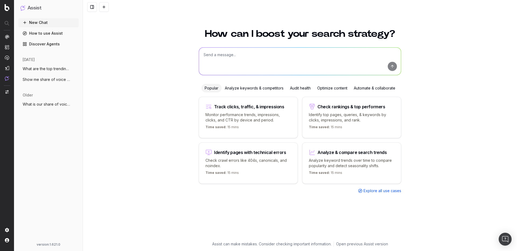
click at [386, 190] on span "Explore all use cases" at bounding box center [382, 190] width 38 height 5
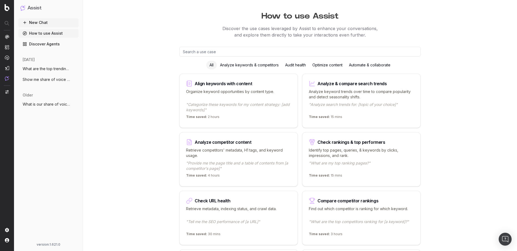
scroll to position [8, 0]
click at [242, 63] on div "Analyze keywords & competitors" at bounding box center [249, 65] width 65 height 9
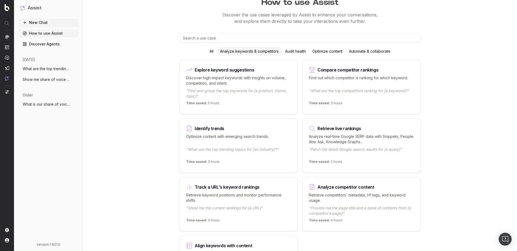
scroll to position [19, 0]
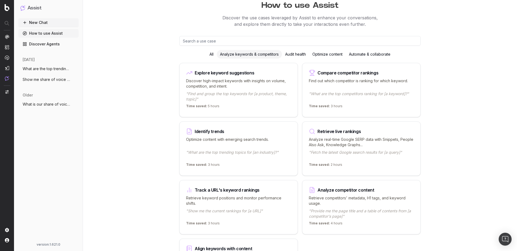
click at [226, 39] on input "text" at bounding box center [299, 41] width 241 height 10
click at [230, 41] on input "text" at bounding box center [299, 41] width 241 height 10
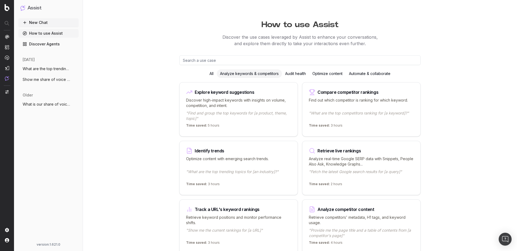
click at [46, 25] on button "New Chat" at bounding box center [48, 22] width 60 height 9
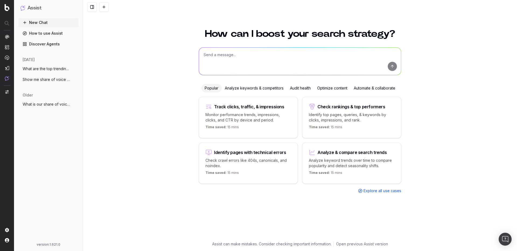
click at [320, 56] on textarea at bounding box center [300, 61] width 202 height 27
paste textarea "how many pennies in a pound"
type textarea "What is our share of voice for the keyword "how many pennies in a pound"?"
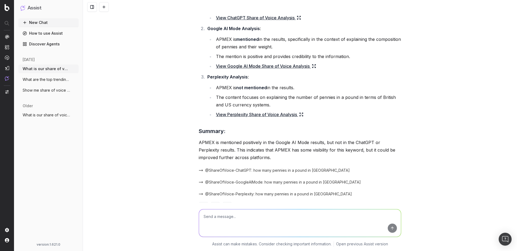
scroll to position [89, 0]
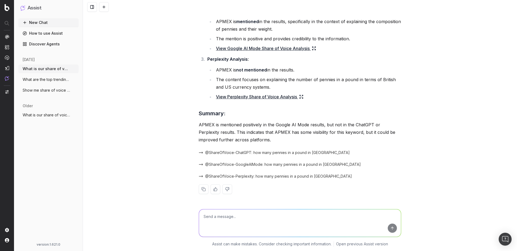
type textarea "C"
type textarea "W"
type textarea "How can we best optimize the ranking URL for chat gpt?"
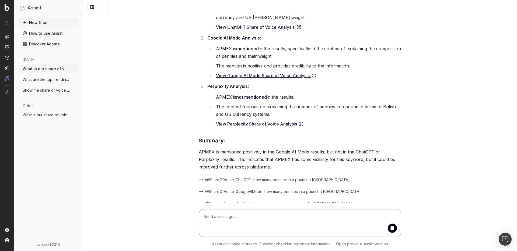
scroll to position [0, 0]
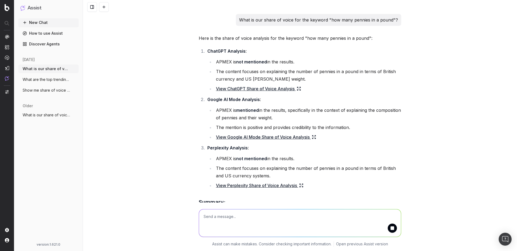
click at [255, 89] on link "View ChatGPT Share of Voice Analysis" at bounding box center [258, 89] width 85 height 8
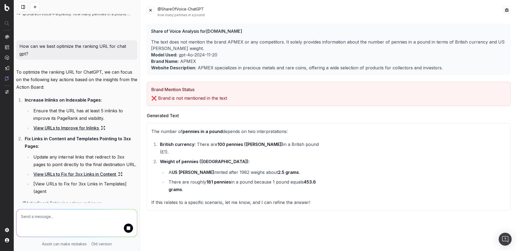
click at [154, 12] on div "@ShareOfVoice-ChatGPT how many pennies in a pound" at bounding box center [329, 11] width 364 height 11
click at [150, 12] on button at bounding box center [151, 10] width 8 height 8
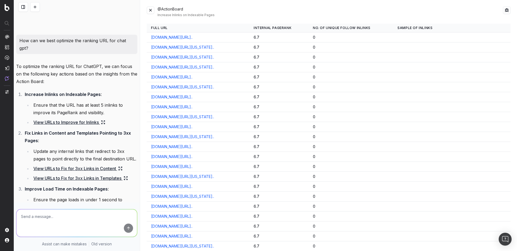
click at [148, 8] on button at bounding box center [151, 10] width 8 height 8
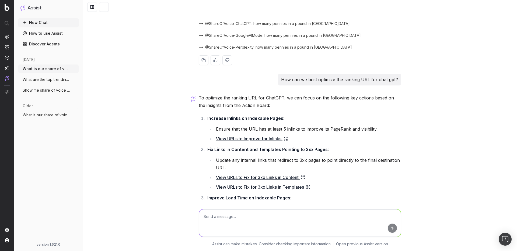
scroll to position [224, 0]
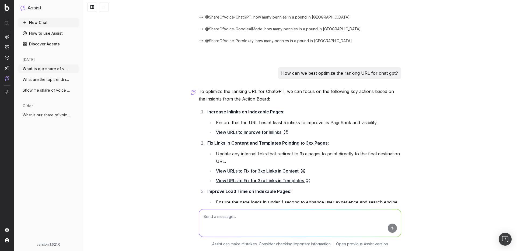
drag, startPoint x: 236, startPoint y: 111, endPoint x: 219, endPoint y: 112, distance: 17.2
click at [236, 111] on strong "Increase Inlinks on Indexable Pages" at bounding box center [245, 111] width 76 height 5
drag, startPoint x: 224, startPoint y: 112, endPoint x: 276, endPoint y: 111, distance: 52.2
click at [274, 112] on strong "Increase Inlinks on Indexable Pages" at bounding box center [245, 111] width 76 height 5
click at [268, 133] on link "View URLs to Improve for Inlinks" at bounding box center [252, 133] width 72 height 8
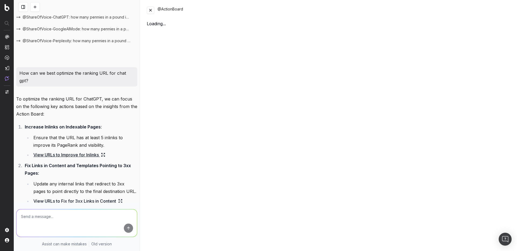
scroll to position [270, 0]
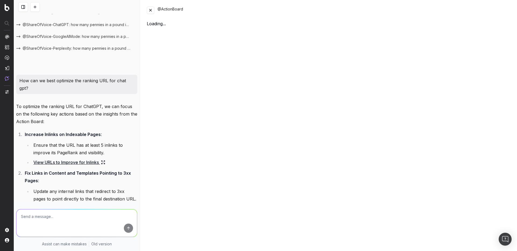
drag, startPoint x: 153, startPoint y: 9, endPoint x: 153, endPoint y: 52, distance: 42.8
click at [153, 9] on button at bounding box center [151, 10] width 8 height 8
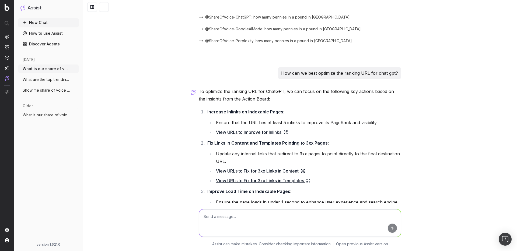
drag, startPoint x: 225, startPoint y: 113, endPoint x: 302, endPoint y: 113, distance: 77.5
click at [302, 113] on li "Increase Inlinks on Indexable Pages : Ensure that the URL has at least 5 inlink…" at bounding box center [303, 122] width 195 height 28
drag, startPoint x: 206, startPoint y: 111, endPoint x: 279, endPoint y: 123, distance: 73.9
click at [280, 111] on li "Increase Inlinks on Indexable Pages : Ensure that the URL has at least 5 inlink…" at bounding box center [303, 122] width 195 height 28
copy strong "Increase Inlinks on Indexable Pages"
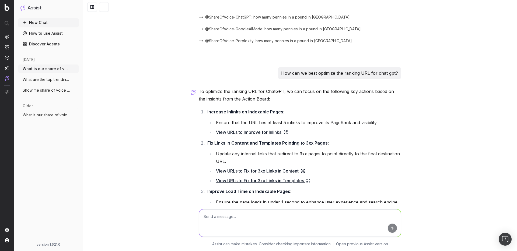
click at [275, 225] on textarea at bounding box center [300, 223] width 202 height 27
paste textarea "Increase Inlinks on Indexable Pages"
click at [238, 130] on link "View URLs to Improve for Inlinks" at bounding box center [252, 133] width 72 height 8
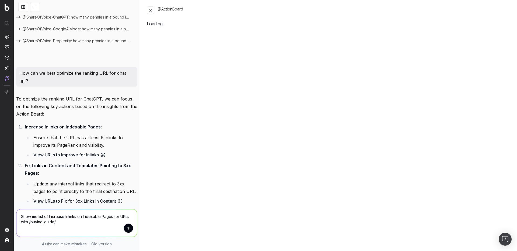
scroll to position [270, 0]
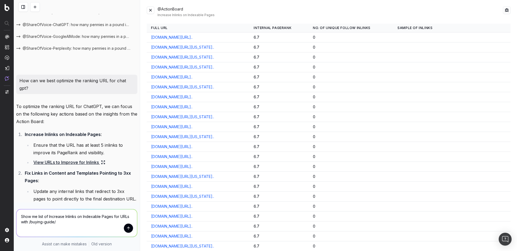
drag, startPoint x: 153, startPoint y: 12, endPoint x: 171, endPoint y: 44, distance: 36.9
click at [153, 11] on button at bounding box center [151, 10] width 8 height 8
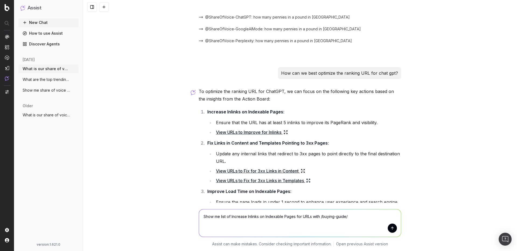
click at [368, 220] on textarea "Show me list of Increase Inlinks on Indexable Pages for URLs with /buying-guide/" at bounding box center [300, 223] width 202 height 27
type textarea "Show me list of Increase Inlinks on Indexable Pages for URLs with /buying-guide…"
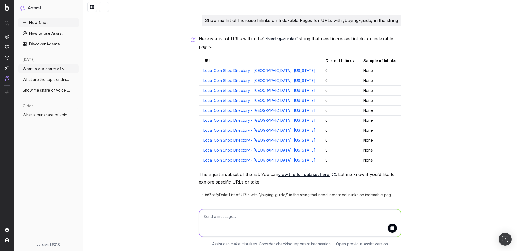
scroll to position [663, 0]
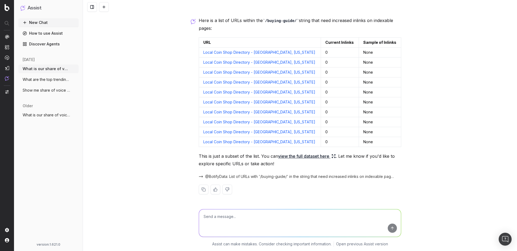
click at [304, 154] on link "view the full dataset here" at bounding box center [307, 157] width 58 height 8
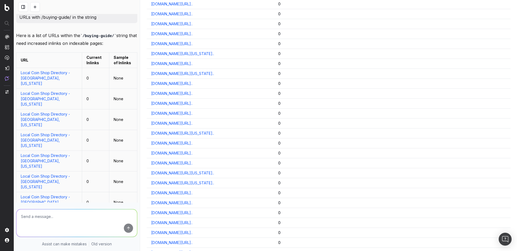
scroll to position [0, 0]
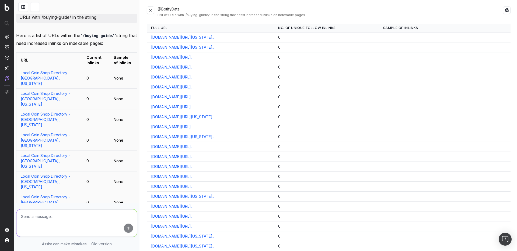
click at [151, 8] on button at bounding box center [151, 10] width 8 height 8
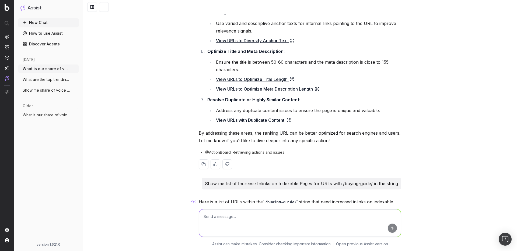
scroll to position [663, 0]
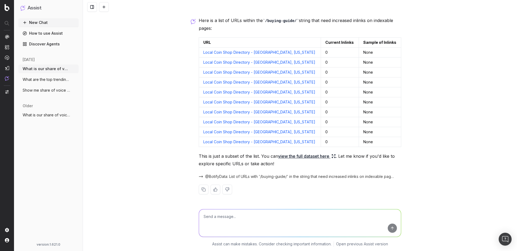
drag, startPoint x: 292, startPoint y: 210, endPoint x: 298, endPoint y: 218, distance: 9.6
click at [295, 214] on textarea at bounding box center [300, 223] width 202 height 27
type textarea "Show me URLs with the string /buying-guide/ that have thin content"
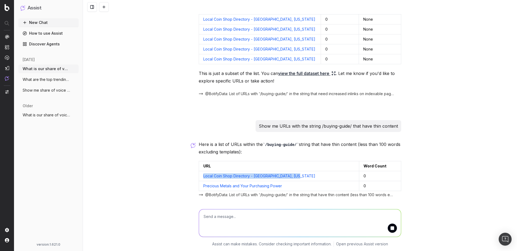
scroll to position [755, 0]
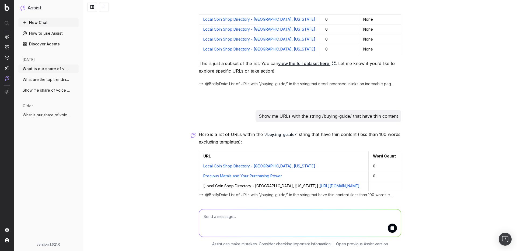
click at [257, 220] on textarea at bounding box center [300, 223] width 202 height 27
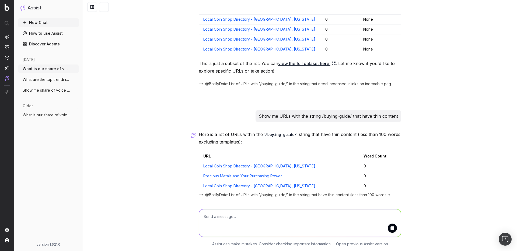
scroll to position [765, 0]
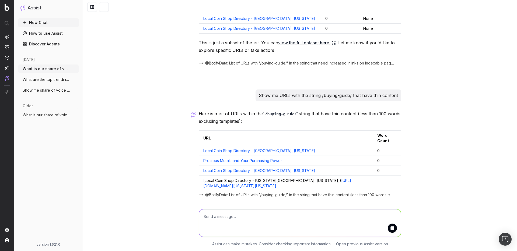
click at [252, 216] on textarea at bounding box center [300, 223] width 202 height 27
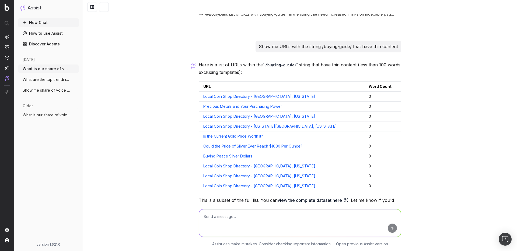
scroll to position [869, 0]
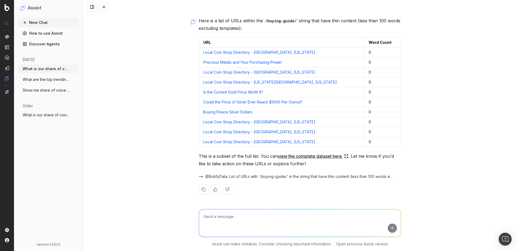
click at [245, 102] on link "Could the Price of Silver Ever Reach $1000 Per Ounce?" at bounding box center [252, 102] width 99 height 5
click at [287, 211] on textarea at bounding box center [300, 223] width 202 height 27
paste textarea "[URL][DOMAIN_NAME]"
type textarea "What is the top performing keyword for this URL? [URL][DOMAIN_NAME]"
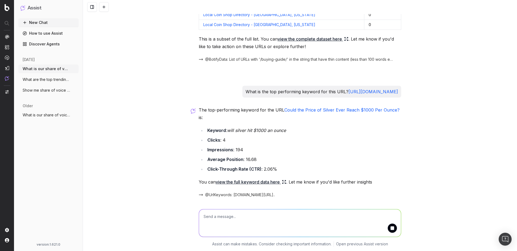
scroll to position [1005, 0]
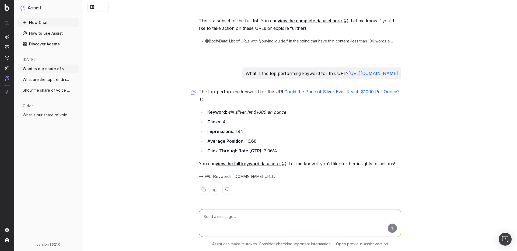
click at [287, 223] on textarea at bounding box center [300, 223] width 202 height 27
type textarea "Help me create some optimized content for the keyword "will silver hit $1000 an…"
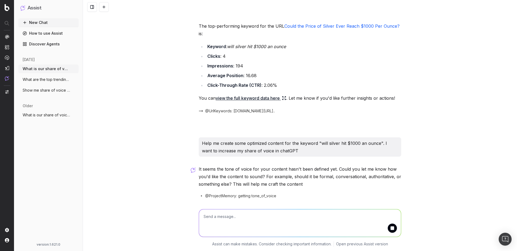
scroll to position [1089, 0]
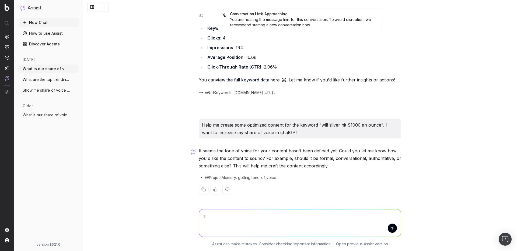
type textarea "I"
type textarea "Tone of voice should be conversational and authoritative"
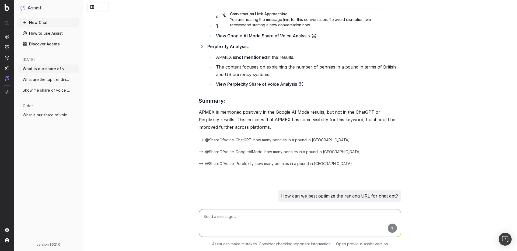
scroll to position [0, 0]
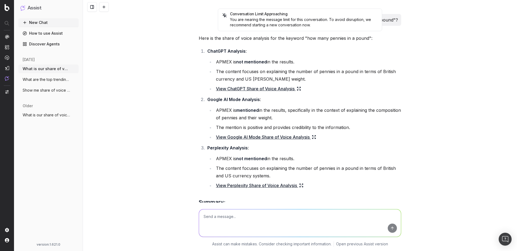
click at [407, 48] on div "Conversation Limit Approaching You are nearing the message limit for this conve…" at bounding box center [300, 125] width 434 height 251
drag, startPoint x: 217, startPoint y: 12, endPoint x: 210, endPoint y: 16, distance: 8.5
click at [217, 12] on div "Conversation Limit Approaching You are nearing the message limit for this conve…" at bounding box center [300, 7] width 434 height 14
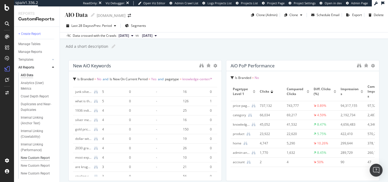
scroll to position [94, 0]
click at [152, 35] on span "2025 Jul. 14th" at bounding box center [147, 35] width 10 height 5
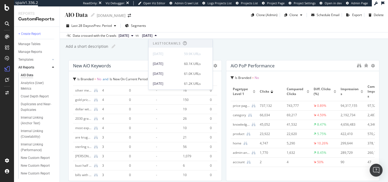
click at [263, 42] on div "AIO Data AIO Data APMEX.com Clone (Admin) Clone Schedule Email Export Delete La…" at bounding box center [224, 94] width 328 height 176
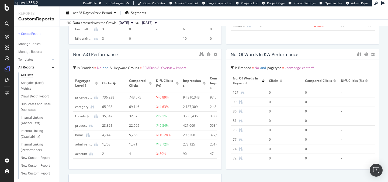
scroll to position [0, 0]
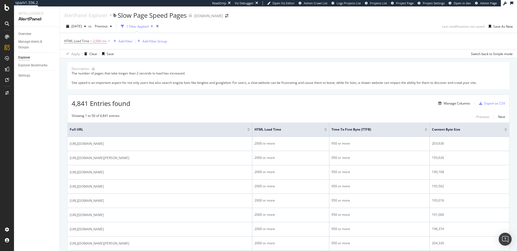
click at [147, 26] on div "1 Filter Applied" at bounding box center [137, 26] width 22 height 5
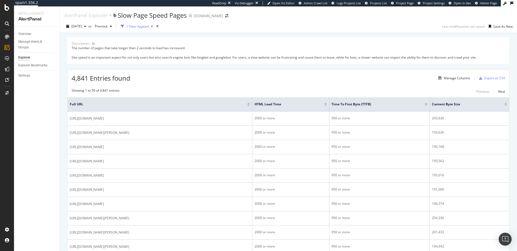
click at [147, 26] on div "1 Filter Applied" at bounding box center [137, 26] width 22 height 5
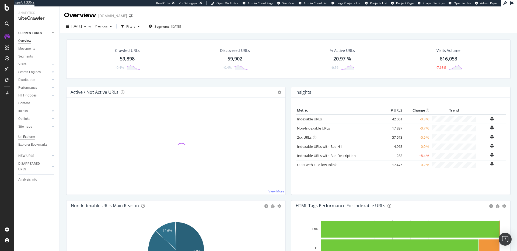
click at [30, 136] on div "Url Explorer" at bounding box center [26, 137] width 17 height 6
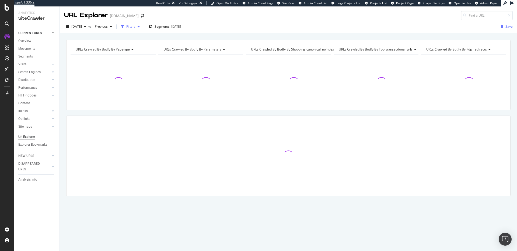
click at [135, 28] on div "Filters" at bounding box center [130, 26] width 9 height 5
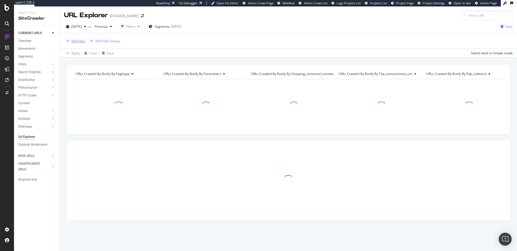
click at [83, 40] on div "Add Filter" at bounding box center [78, 41] width 14 height 5
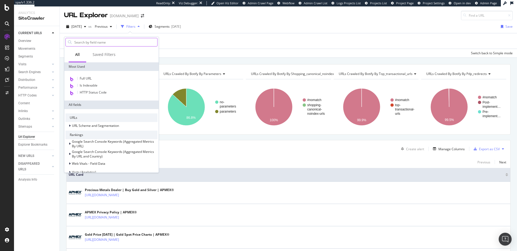
click at [113, 42] on input "text" at bounding box center [115, 42] width 83 height 8
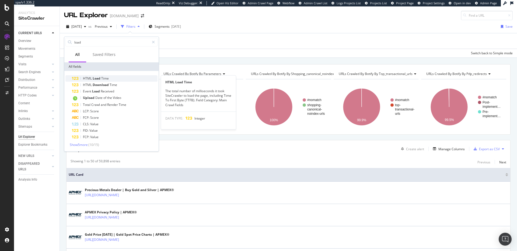
type input "load"
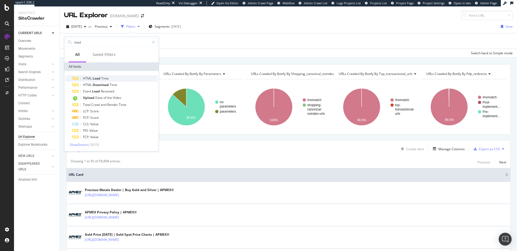
click at [129, 78] on div "HTML Load Time" at bounding box center [115, 78] width 86 height 6
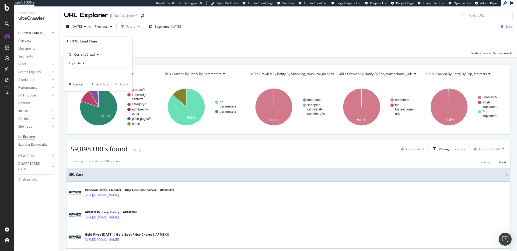
click at [78, 66] on div "Equal to" at bounding box center [98, 63] width 59 height 9
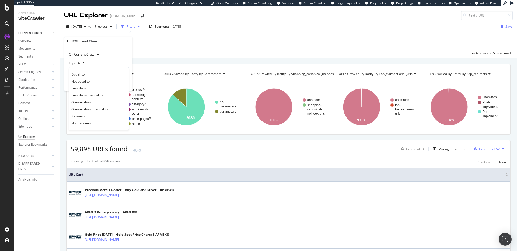
click at [78, 64] on span "Equal to" at bounding box center [75, 63] width 12 height 5
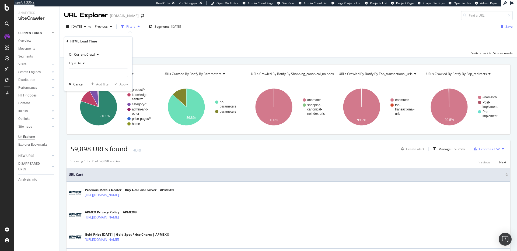
click at [79, 66] on div "Equal to" at bounding box center [98, 63] width 59 height 9
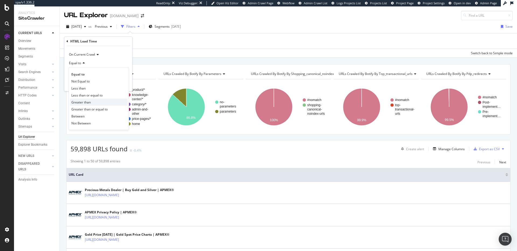
click at [88, 100] on span "Greater than" at bounding box center [80, 102] width 19 height 5
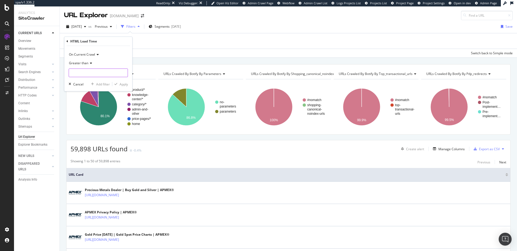
click at [95, 75] on input "number" at bounding box center [98, 73] width 59 height 9
type input "2000"
click at [125, 83] on div "Apply" at bounding box center [123, 84] width 8 height 5
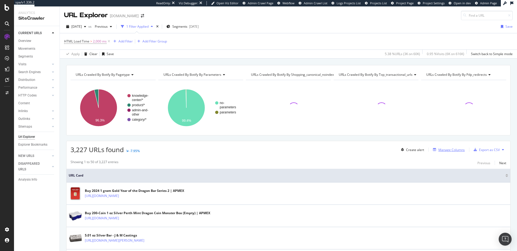
click at [443, 150] on div "Manage Columns" at bounding box center [451, 150] width 26 height 5
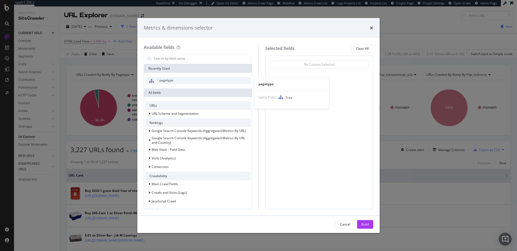
click at [172, 78] on span "pagetype" at bounding box center [166, 80] width 14 height 5
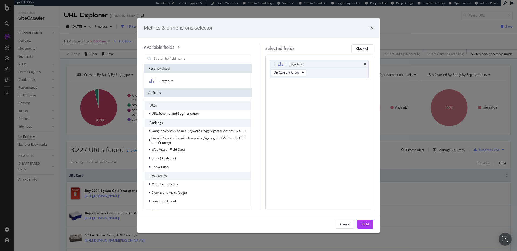
click at [366, 224] on div "Build" at bounding box center [365, 224] width 8 height 5
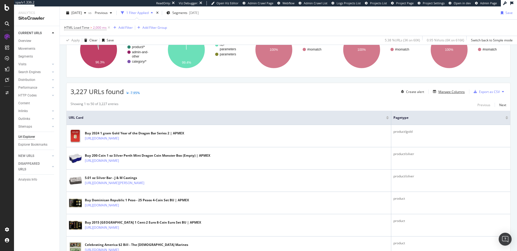
scroll to position [61, 0]
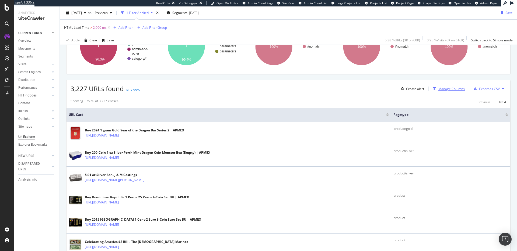
click at [448, 90] on div "Manage Columns" at bounding box center [451, 89] width 26 height 5
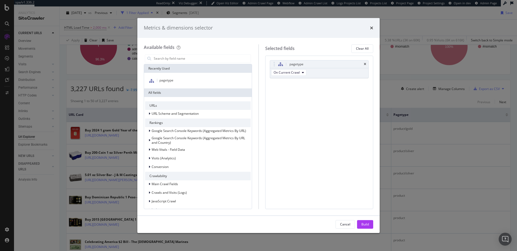
click at [314, 96] on div "pagetype On Current Crawl You can use this field as a To pick up a draggable it…" at bounding box center [319, 133] width 108 height 154
click at [370, 25] on div "times" at bounding box center [371, 27] width 3 height 7
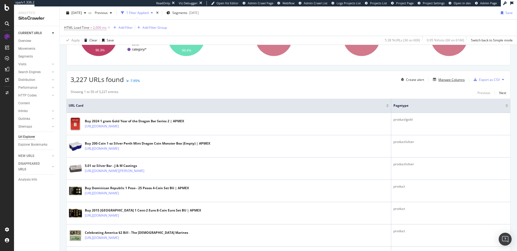
scroll to position [81, 0]
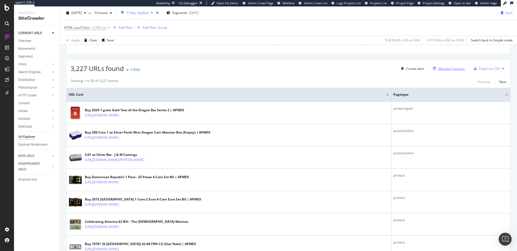
click at [456, 70] on div "Manage Columns" at bounding box center [451, 68] width 26 height 5
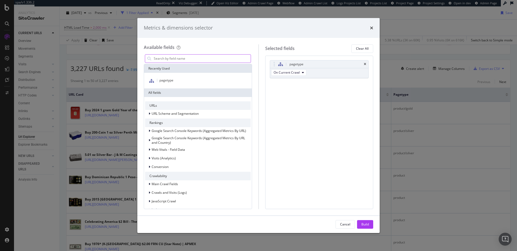
click at [192, 61] on input "modal" at bounding box center [201, 59] width 97 height 8
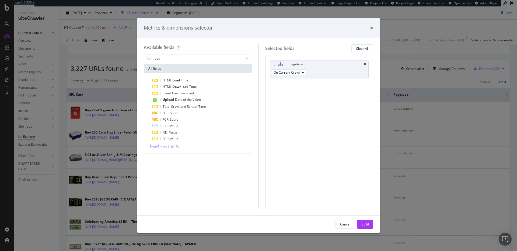
type input "load"
drag, startPoint x: 209, startPoint y: 77, endPoint x: 203, endPoint y: 79, distance: 6.6
click at [208, 77] on div "HTML Load Time HTML Download Time Event Load Received Upload Date of the Video …" at bounding box center [198, 113] width 108 height 80
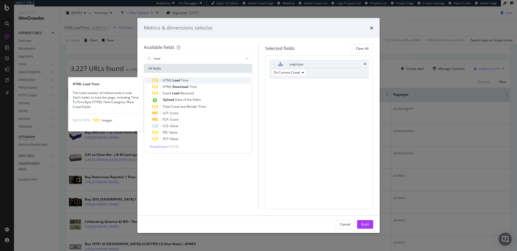
click at [202, 79] on div "HTML Load Time" at bounding box center [201, 80] width 99 height 6
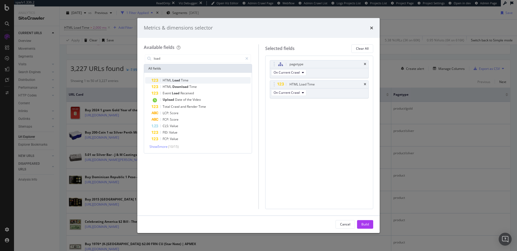
click at [197, 79] on div "HTML Load Time" at bounding box center [201, 80] width 99 height 6
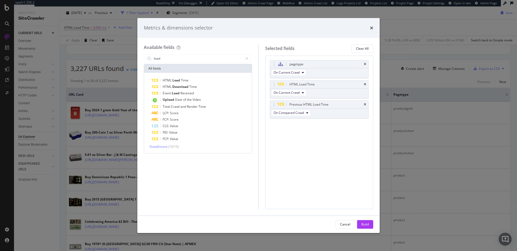
click at [369, 225] on button "Build" at bounding box center [365, 224] width 16 height 9
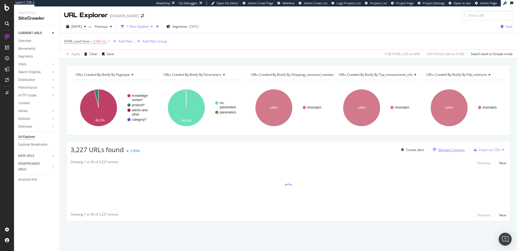
click at [448, 150] on div "Manage Columns" at bounding box center [451, 150] width 26 height 5
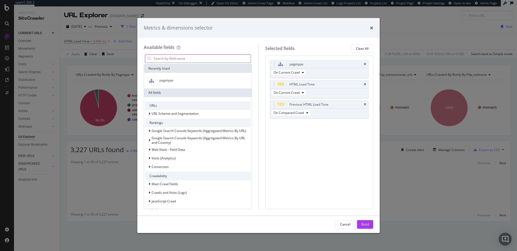
click at [192, 57] on input "modal" at bounding box center [201, 59] width 97 height 8
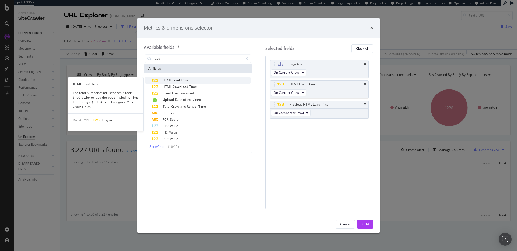
type input "load"
click at [193, 79] on div "HTML Load Time" at bounding box center [201, 80] width 99 height 6
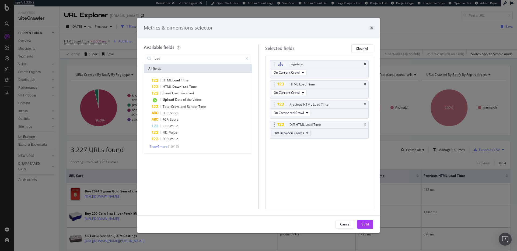
click at [303, 133] on span "Diff Between Crawls" at bounding box center [288, 133] width 30 height 5
click at [348, 182] on div "pagetype On Current Crawl HTML Load Time On Current Crawl Previous HTML Load Ti…" at bounding box center [319, 133] width 108 height 154
drag, startPoint x: 363, startPoint y: 224, endPoint x: 370, endPoint y: 197, distance: 27.2
click at [363, 223] on div "Build" at bounding box center [365, 224] width 8 height 5
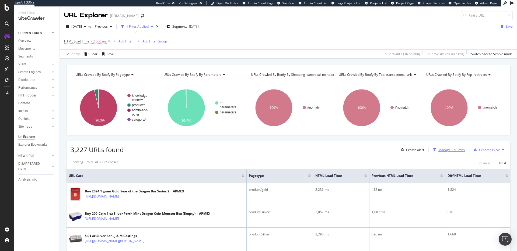
click at [451, 151] on div "Manage Columns" at bounding box center [451, 150] width 26 height 5
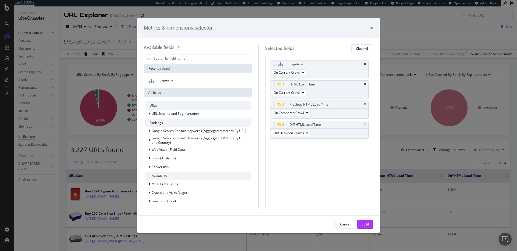
click at [286, 31] on div "Metrics & dimensions selector" at bounding box center [258, 27] width 229 height 7
click at [369, 28] on div "Metrics & dimensions selector" at bounding box center [258, 27] width 229 height 7
click at [372, 27] on icon "times" at bounding box center [371, 28] width 3 height 4
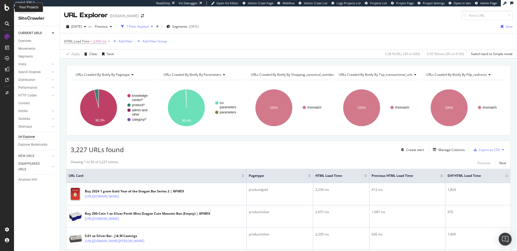
click at [8, 9] on icon at bounding box center [7, 7] width 5 height 6
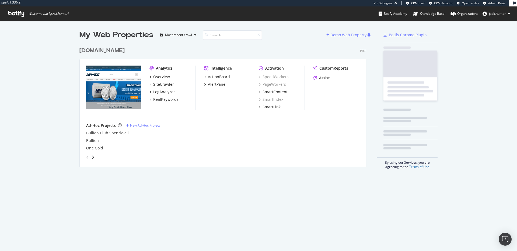
scroll to position [126, 291]
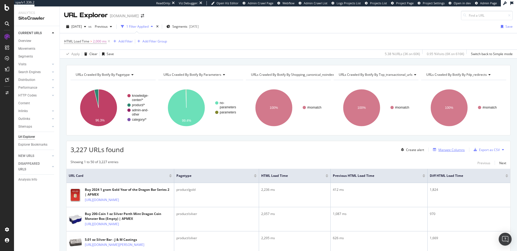
click at [441, 148] on div "Manage Columns" at bounding box center [451, 150] width 26 height 5
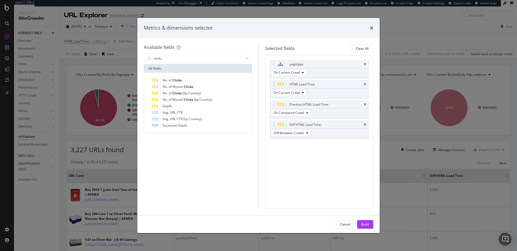
type input "clicks"
click at [202, 76] on div "No. of Clicks No. of Missed Clicks No. of Clicks (by Country) No. of Missed Cli…" at bounding box center [198, 103] width 108 height 60
click at [197, 79] on div "No. of Clicks" at bounding box center [201, 80] width 99 height 6
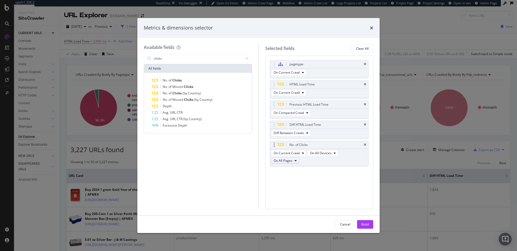
click at [289, 160] on span "On All Pages" at bounding box center [282, 161] width 19 height 5
click at [333, 183] on div "pagetype On Current Crawl HTML Load Time On Current Crawl Previous HTML Load Ti…" at bounding box center [319, 133] width 108 height 154
click at [198, 78] on div "No. of Clicks" at bounding box center [201, 80] width 99 height 6
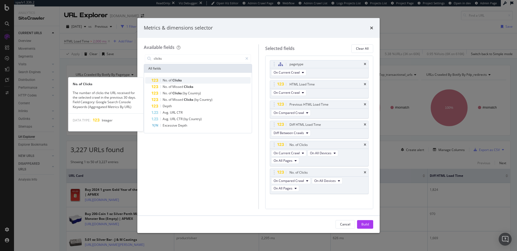
click at [198, 78] on div "No. of Clicks" at bounding box center [201, 80] width 99 height 6
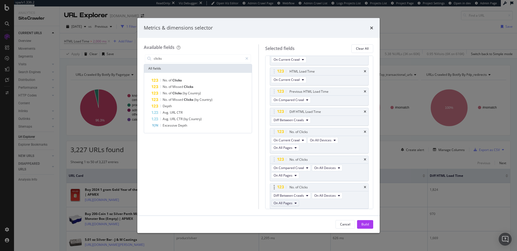
click at [291, 205] on span "On All Pages" at bounding box center [282, 203] width 19 height 5
click at [349, 214] on div "Available fields clicks All fields No. of Clicks No. of Missed Clicks No. of Cl…" at bounding box center [258, 127] width 242 height 178
drag, startPoint x: 362, startPoint y: 223, endPoint x: 358, endPoint y: 205, distance: 17.8
click at [362, 223] on div "Build" at bounding box center [365, 224] width 8 height 5
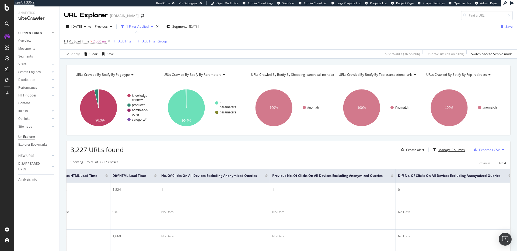
scroll to position [47, 0]
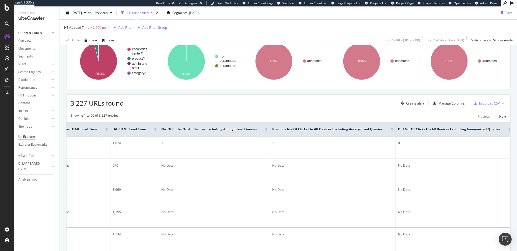
click at [265, 131] on div at bounding box center [266, 130] width 3 height 1
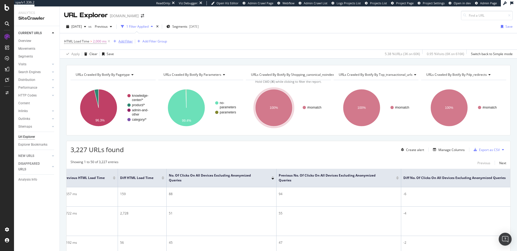
click at [127, 40] on div "Add Filter" at bounding box center [125, 41] width 14 height 5
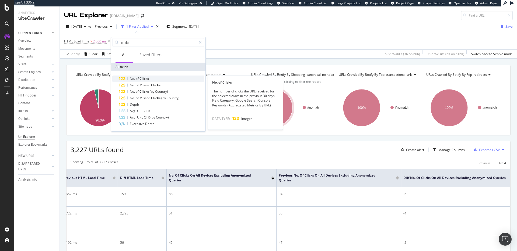
type input "clicks"
click at [169, 77] on div "No. of Clicks" at bounding box center [162, 79] width 86 height 6
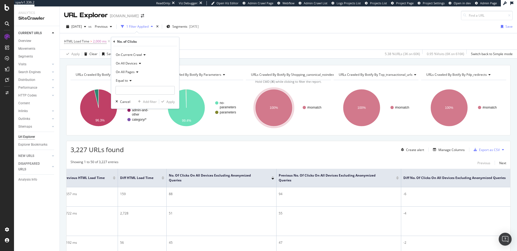
click at [138, 55] on span "On Current Crawl" at bounding box center [129, 54] width 26 height 5
click at [141, 79] on span "Diff Between Crawls" at bounding box center [133, 80] width 30 height 5
click at [129, 80] on icon at bounding box center [130, 80] width 4 height 3
click at [135, 106] on div "Less than" at bounding box center [146, 105] width 58 height 7
click at [138, 91] on input "number" at bounding box center [144, 90] width 59 height 9
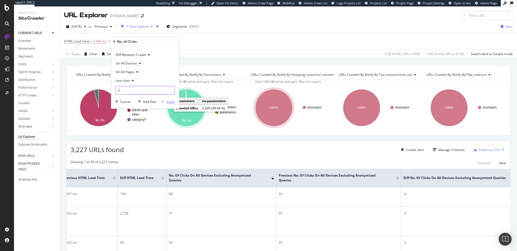
type input "0"
click at [168, 104] on div "Apply" at bounding box center [170, 102] width 8 height 5
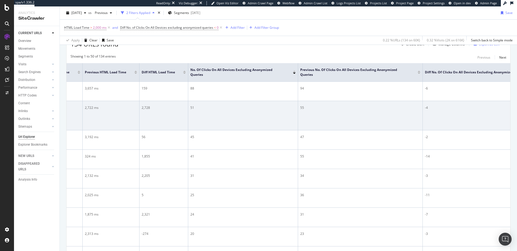
scroll to position [0, 212]
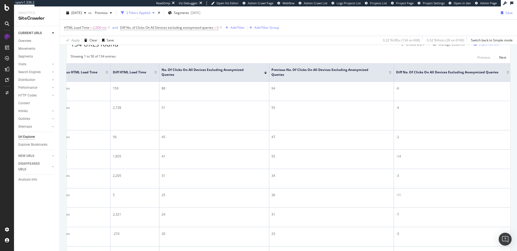
click at [506, 71] on div at bounding box center [507, 71] width 3 height 1
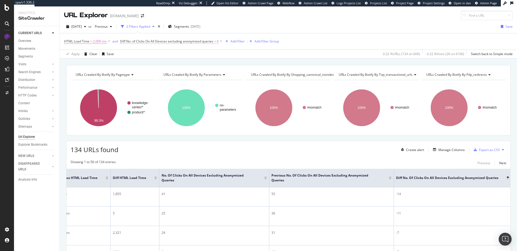
click at [149, 41] on span "Diff No. of Clicks On All Devices excluding anonymized queries" at bounding box center [166, 41] width 93 height 5
click at [455, 148] on div "Manage Columns" at bounding box center [451, 150] width 26 height 5
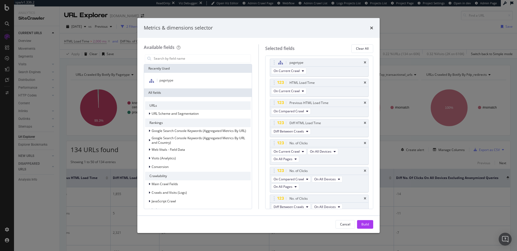
scroll to position [1, 0]
click at [364, 143] on icon "times" at bounding box center [365, 143] width 2 height 3
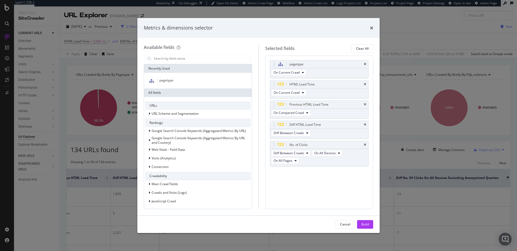
scroll to position [0, 0]
click at [364, 143] on icon "times" at bounding box center [365, 144] width 2 height 3
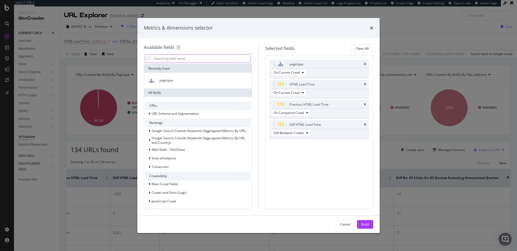
click at [174, 56] on input "modal" at bounding box center [201, 59] width 97 height 8
type input "impressions"
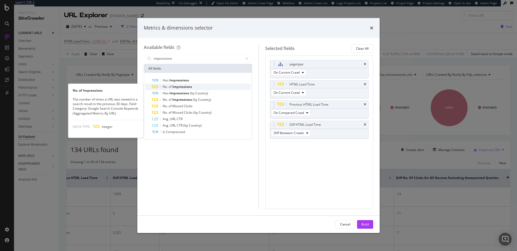
click at [192, 85] on div "No. of Impressions" at bounding box center [201, 87] width 99 height 6
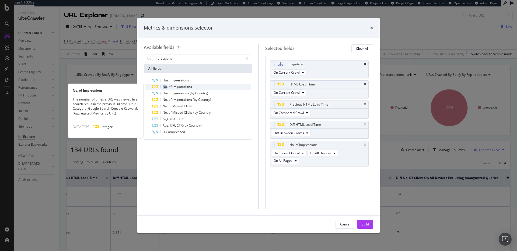
click at [192, 85] on div "No. of Impressions" at bounding box center [201, 87] width 99 height 6
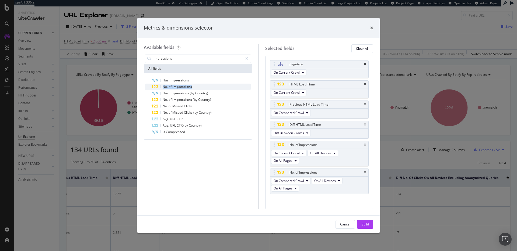
click at [192, 84] on div "No. of Impressions" at bounding box center [201, 87] width 99 height 6
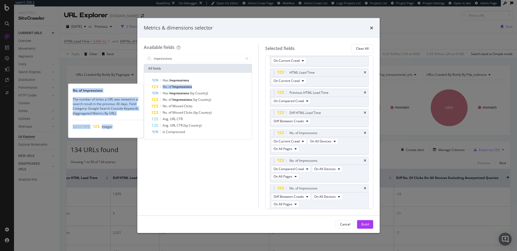
scroll to position [13, 0]
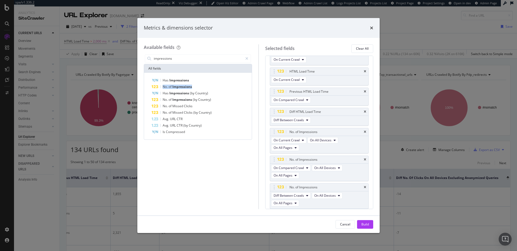
click at [364, 226] on div "Build" at bounding box center [365, 224] width 8 height 5
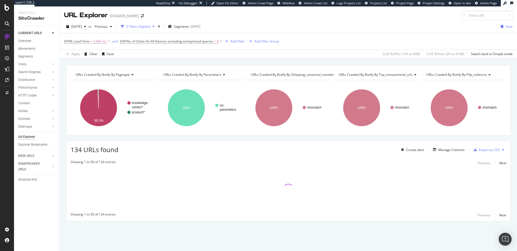
click at [148, 38] on span "Diff No. of Clicks On All Devices excluding anonymized queries < 0" at bounding box center [171, 42] width 103 height 8
click at [147, 41] on span "Diff No. of Clicks On All Devices excluding anonymized queries" at bounding box center [166, 41] width 93 height 5
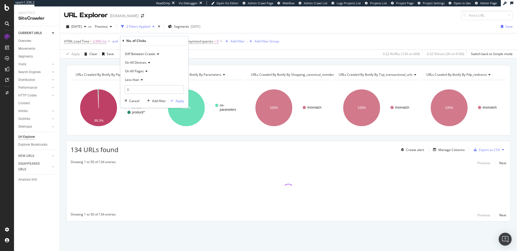
click at [122, 42] on icon at bounding box center [123, 40] width 2 height 3
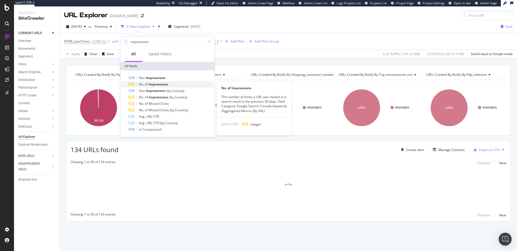
type input "impressions"
click at [154, 86] on span "Impressions" at bounding box center [159, 84] width 20 height 5
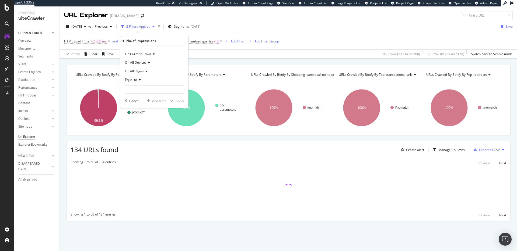
click at [145, 54] on span "On Current Crawl" at bounding box center [138, 54] width 26 height 5
click at [146, 77] on span "Diff Between Crawls" at bounding box center [142, 79] width 30 height 5
click at [139, 79] on icon at bounding box center [139, 79] width 4 height 3
click at [140, 106] on span "Less than" at bounding box center [134, 105] width 14 height 5
click at [146, 91] on input "number" at bounding box center [154, 89] width 59 height 9
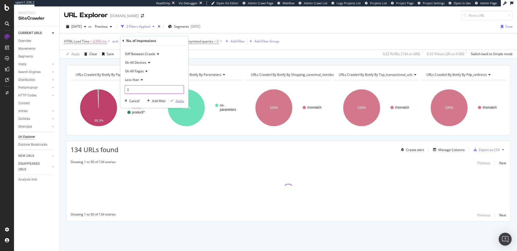
type input "0"
click at [176, 99] on div "Apply" at bounding box center [179, 101] width 8 height 5
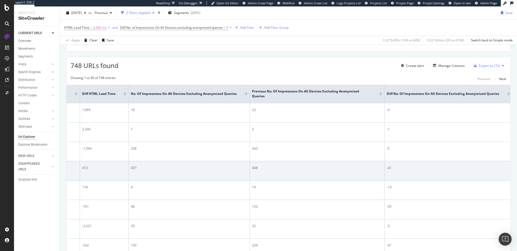
scroll to position [85, 0]
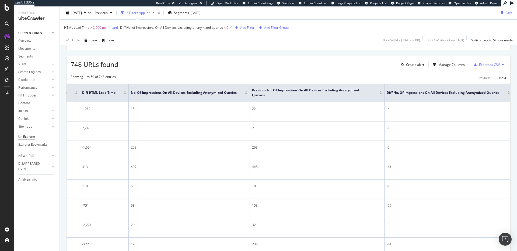
click at [507, 93] on div at bounding box center [508, 93] width 3 height 1
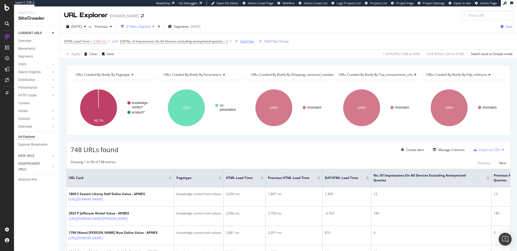
click at [240, 41] on div "button" at bounding box center [236, 41] width 7 height 3
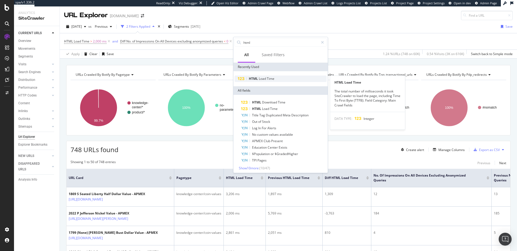
type input "html"
click at [286, 78] on div "HTML Load Time" at bounding box center [280, 79] width 92 height 6
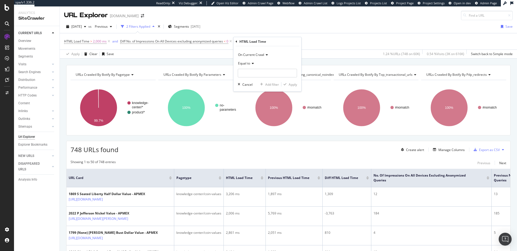
click at [253, 55] on span "On Current Crawl" at bounding box center [251, 54] width 26 height 5
click at [254, 78] on span "Diff Between Crawls" at bounding box center [255, 80] width 30 height 5
click at [248, 64] on span "Equal to" at bounding box center [244, 63] width 12 height 5
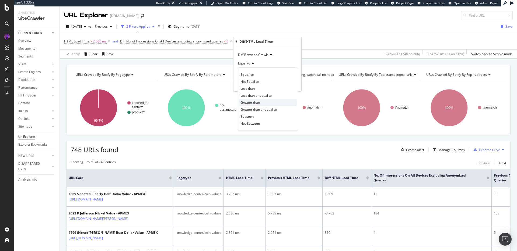
click at [253, 100] on div "Greater than" at bounding box center [268, 102] width 58 height 7
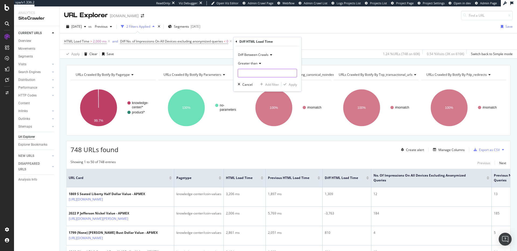
click at [254, 70] on input "number" at bounding box center [267, 73] width 59 height 9
type input "0"
click at [292, 86] on div "Apply" at bounding box center [292, 84] width 8 height 5
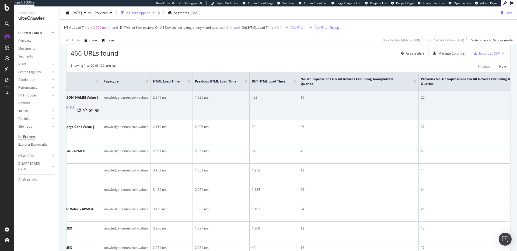
scroll to position [0, 242]
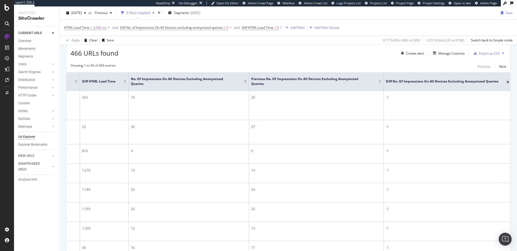
click at [508, 81] on th "Diff No. of Impressions On All Devices excluding anonymized queries" at bounding box center [447, 81] width 128 height 19
click at [507, 82] on div at bounding box center [507, 82] width 3 height 1
click at [507, 80] on div at bounding box center [507, 80] width 3 height 1
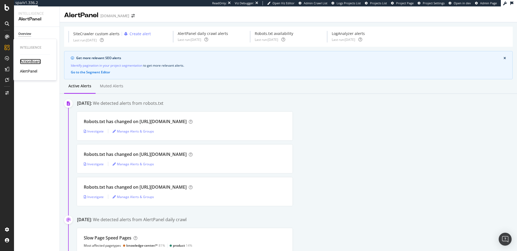
click at [28, 64] on div "ActionBoard" at bounding box center [30, 61] width 21 height 5
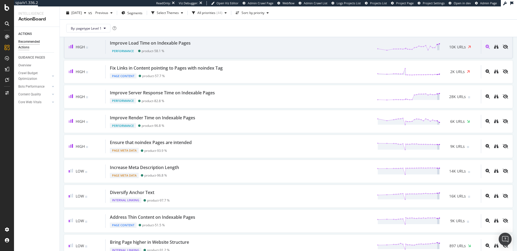
scroll to position [45, 0]
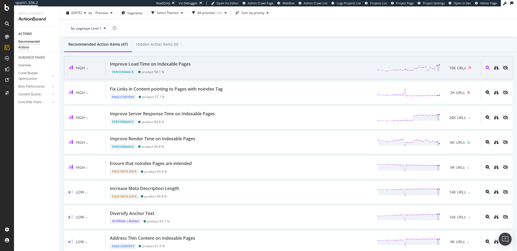
click at [206, 66] on div "Improve Load Time on Indexable Pages Performance product - 58.1 % 10K URLs" at bounding box center [292, 68] width 375 height 14
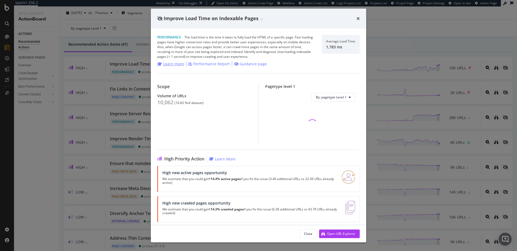
click at [175, 63] on div "Learn more" at bounding box center [173, 63] width 21 height 5
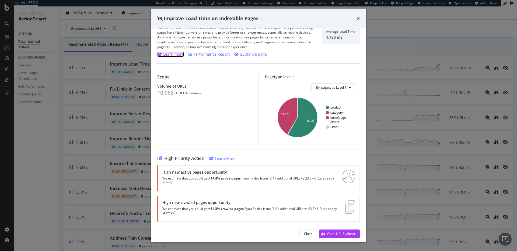
scroll to position [13, 0]
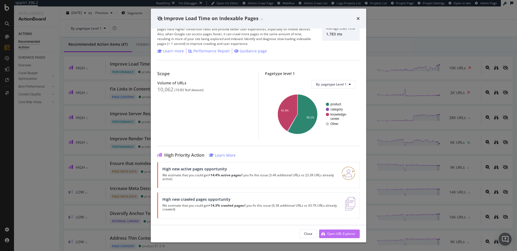
click at [334, 234] on div "Open URL Explorer" at bounding box center [341, 234] width 28 height 5
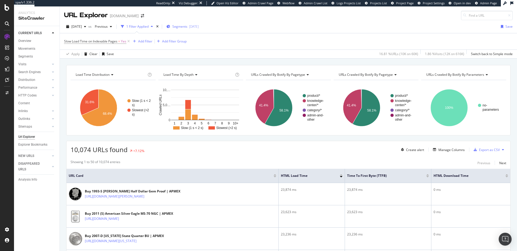
click at [188, 23] on div "Segments [DATE]" at bounding box center [182, 27] width 32 height 8
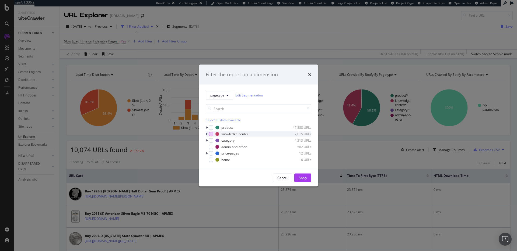
click at [209, 134] on div "modal" at bounding box center [211, 134] width 4 height 4
click at [303, 175] on div "Apply" at bounding box center [302, 178] width 8 height 8
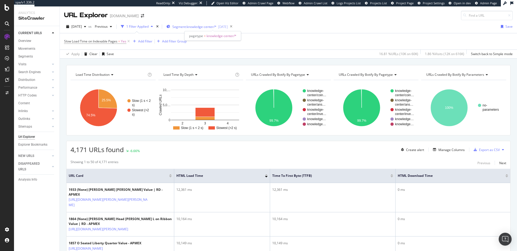
click at [207, 26] on span "Segment: knowledge-center/*" at bounding box center [194, 26] width 44 height 5
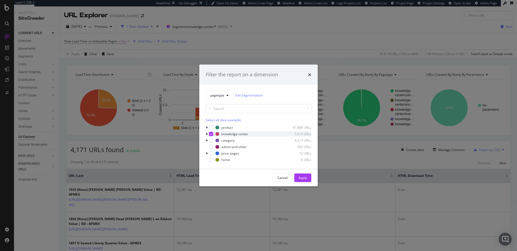
click at [210, 135] on icon "modal" at bounding box center [211, 134] width 2 height 3
click at [211, 128] on div "modal" at bounding box center [211, 127] width 4 height 4
click at [304, 177] on div "Apply" at bounding box center [302, 178] width 8 height 5
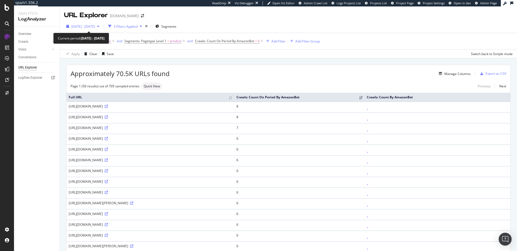
click at [95, 25] on span "[DATE] - [DATE]" at bounding box center [83, 26] width 24 height 5
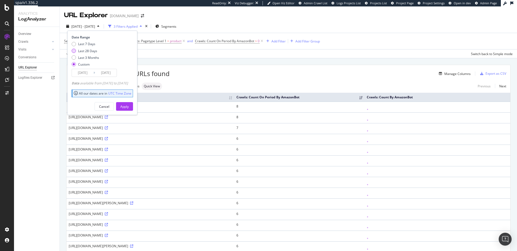
click at [89, 50] on div "Last 28 Days" at bounding box center [87, 51] width 19 height 5
type input "[DATE]"
click at [129, 108] on div "Apply" at bounding box center [124, 106] width 8 height 5
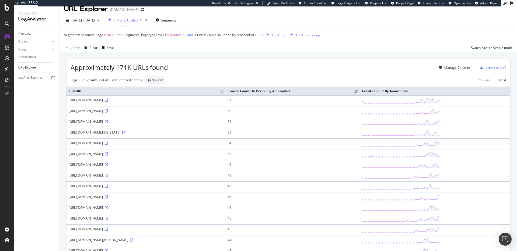
scroll to position [8, 0]
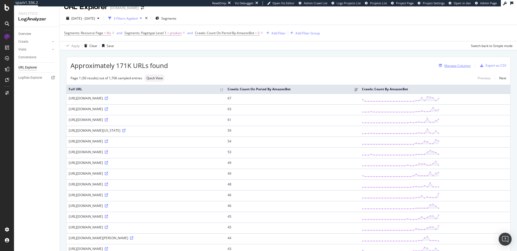
click at [458, 64] on div "Manage Columns" at bounding box center [457, 66] width 26 height 5
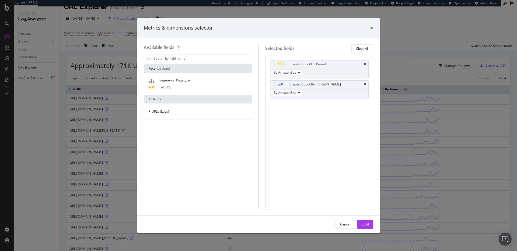
click at [373, 26] on div "Metrics & dimensions selector" at bounding box center [258, 28] width 242 height 20
click at [372, 27] on icon "times" at bounding box center [371, 28] width 3 height 4
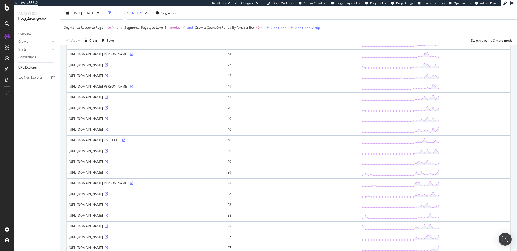
scroll to position [0, 0]
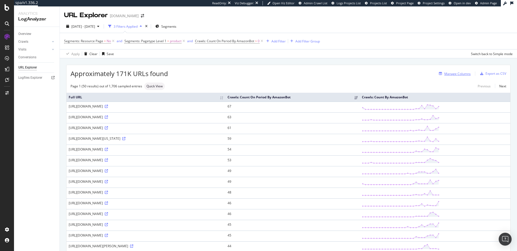
click at [450, 73] on div "Manage Columns" at bounding box center [457, 74] width 26 height 5
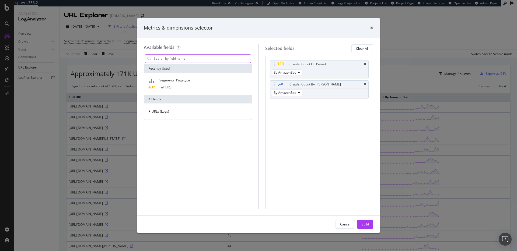
click at [205, 59] on input "modal" at bounding box center [201, 59] width 97 height 8
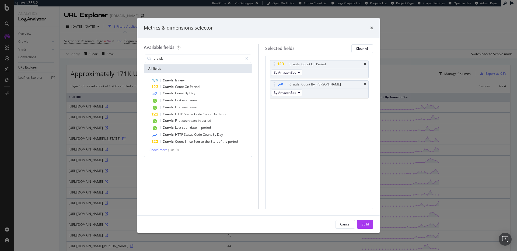
type input "crawls"
click at [230, 39] on div "Available fields crawls All fields Crawls: Is new Crawls: Count On Period Crawl…" at bounding box center [258, 127] width 242 height 178
click at [370, 26] on icon "times" at bounding box center [371, 28] width 3 height 4
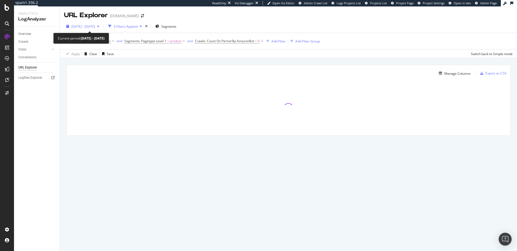
click at [95, 27] on span "[DATE] - [DATE]" at bounding box center [83, 26] width 24 height 5
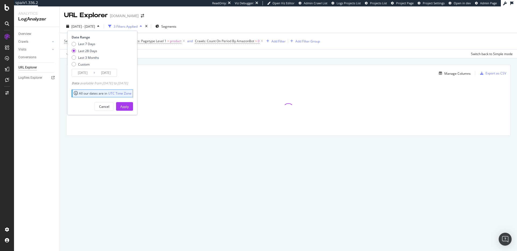
click at [105, 75] on input "[DATE]" at bounding box center [106, 73] width 22 height 8
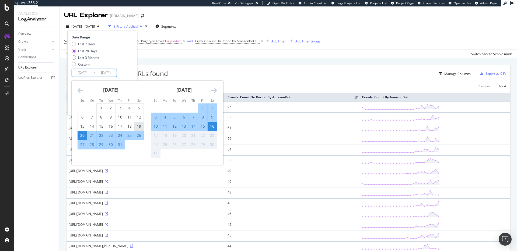
click at [140, 126] on div "19" at bounding box center [138, 126] width 9 height 5
click at [78, 89] on icon "Move backward to switch to the previous month." at bounding box center [81, 90] width 6 height 6
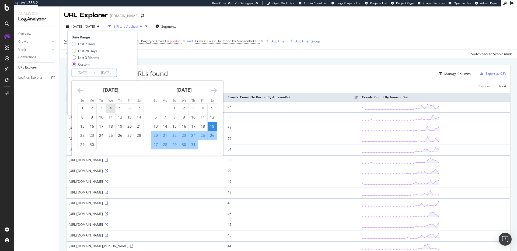
click at [109, 109] on div "4" at bounding box center [110, 107] width 9 height 5
type input "2025/06/04"
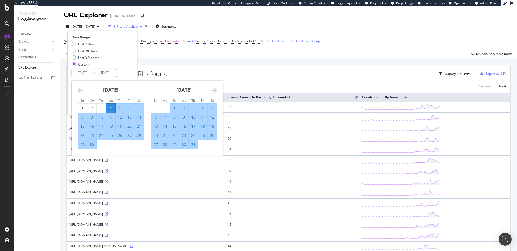
click at [111, 73] on input "2025/08/16" at bounding box center [106, 73] width 22 height 8
click at [114, 72] on input "2025/08/16" at bounding box center [106, 73] width 22 height 8
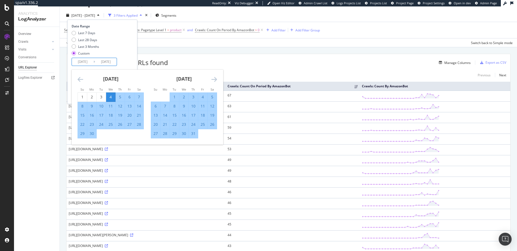
scroll to position [10, 0]
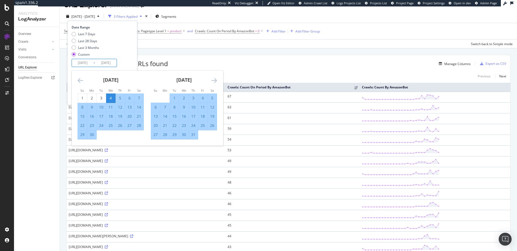
click at [213, 116] on div "19" at bounding box center [211, 116] width 9 height 5
type input "2025/07/19"
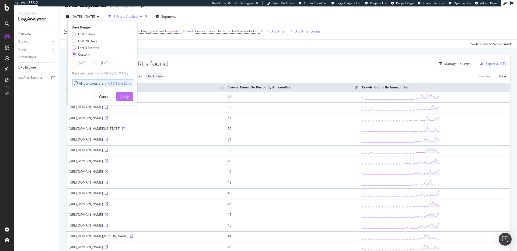
click at [129, 97] on div "Apply" at bounding box center [124, 96] width 8 height 5
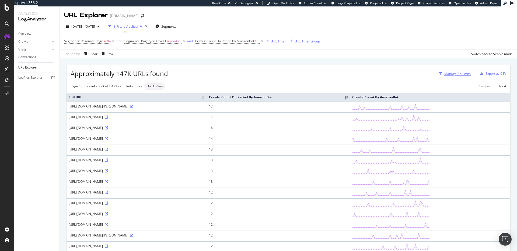
click at [450, 74] on div "Manage Columns" at bounding box center [457, 74] width 26 height 5
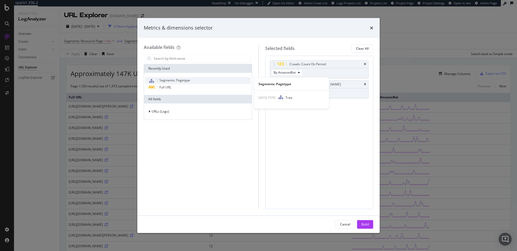
click at [177, 81] on span "Segments: Pagetype" at bounding box center [174, 80] width 31 height 5
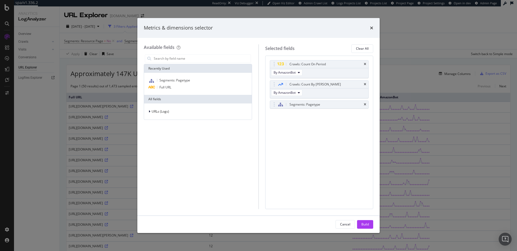
click at [369, 221] on button "Build" at bounding box center [365, 224] width 16 height 9
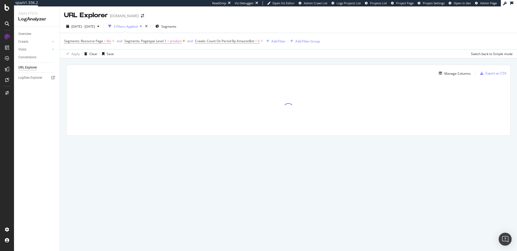
click at [183, 41] on icon at bounding box center [183, 40] width 5 height 5
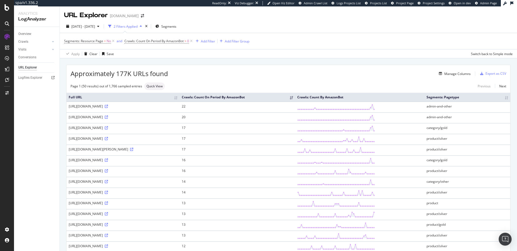
click at [295, 96] on th "Crawls: Count On Period By AmazonBot" at bounding box center [237, 97] width 115 height 9
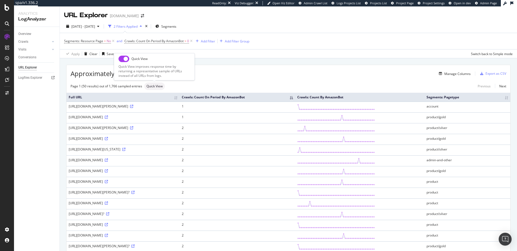
click at [154, 85] on span "Quick View" at bounding box center [154, 86] width 16 height 3
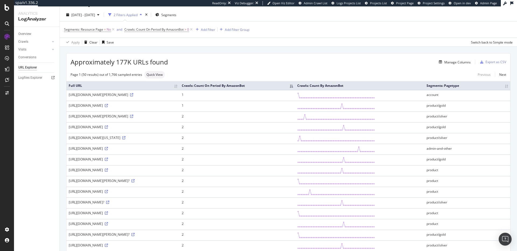
scroll to position [16, 0]
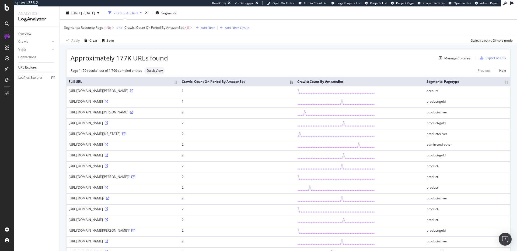
click at [295, 85] on th "Crawls: Count On Period By AmazonBot" at bounding box center [237, 81] width 115 height 9
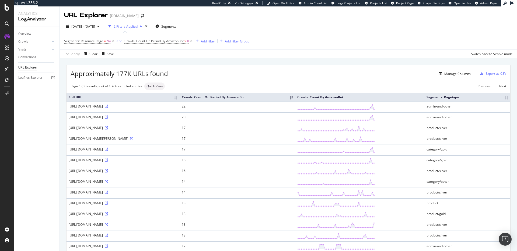
click at [497, 72] on div "Export as CSV" at bounding box center [495, 73] width 21 height 5
click at [443, 75] on div "Manage Columns" at bounding box center [454, 74] width 34 height 6
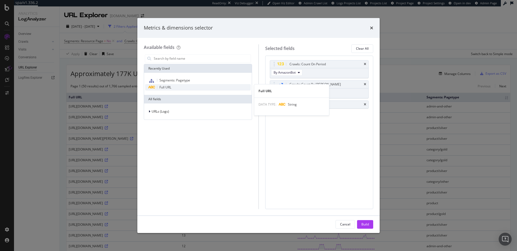
click at [194, 89] on div "Full URL" at bounding box center [197, 87] width 105 height 6
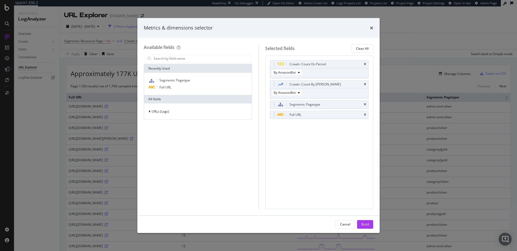
click at [364, 114] on icon "times" at bounding box center [365, 114] width 2 height 3
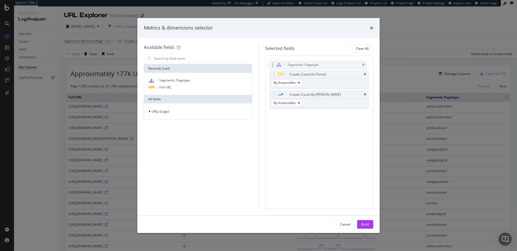
drag, startPoint x: 326, startPoint y: 100, endPoint x: 324, endPoint y: 64, distance: 35.8
click at [324, 64] on body "spa/v1.336.2 ReadOnly: Viz Debugger: Open Viz Editor Admin Crawl List Logs Proj…" at bounding box center [258, 125] width 517 height 251
click at [176, 112] on div "URLs (Logs)" at bounding box center [197, 112] width 105 height 8
drag, startPoint x: 374, startPoint y: 25, endPoint x: 370, endPoint y: 27, distance: 4.0
click at [374, 25] on div "Metrics & dimensions selector" at bounding box center [258, 28] width 242 height 20
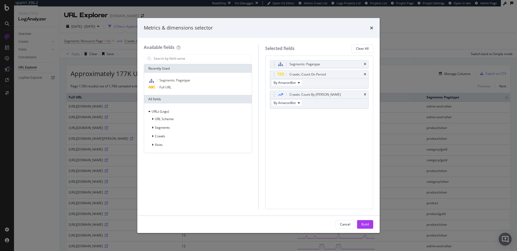
click at [370, 27] on icon "times" at bounding box center [371, 28] width 3 height 4
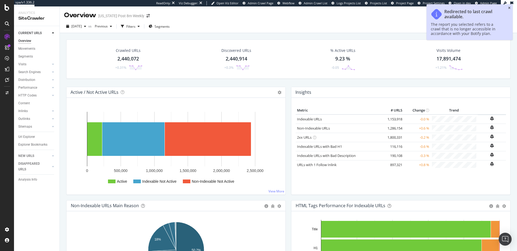
click at [508, 8] on icon "close toast" at bounding box center [509, 7] width 2 height 3
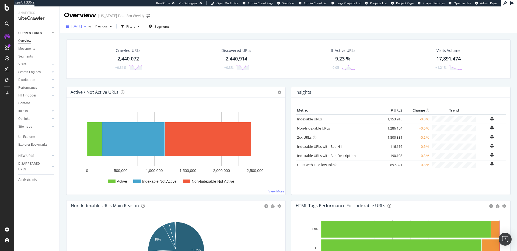
click at [82, 26] on span "[DATE]" at bounding box center [76, 26] width 10 height 5
click at [240, 25] on div "[DATE] vs Previous Filters Segments" at bounding box center [288, 27] width 457 height 11
click at [26, 62] on div "ActionBoard" at bounding box center [30, 61] width 21 height 5
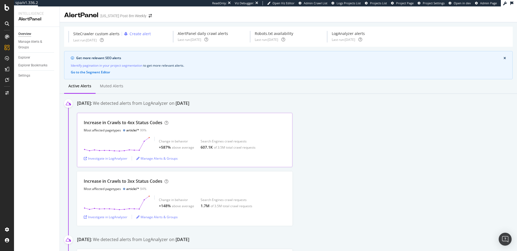
click at [175, 130] on div "Increase in Crawls to 4xx Status Codes Most affected pagetypes article/* 99%" at bounding box center [185, 126] width 202 height 13
click at [127, 124] on div "Increase in Crawls to 4xx Status Codes" at bounding box center [123, 123] width 79 height 6
drag, startPoint x: 121, startPoint y: 131, endPoint x: 140, endPoint y: 128, distance: 18.9
click at [122, 131] on div "Most affected pagetypes article/* 99%" at bounding box center [126, 130] width 85 height 5
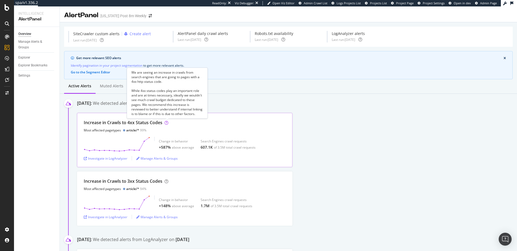
click at [167, 124] on icon at bounding box center [166, 123] width 4 height 4
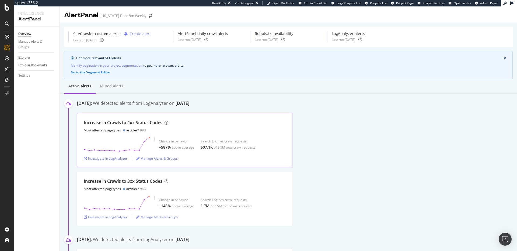
click at [105, 161] on div "Investigate in LogAnalyzer" at bounding box center [106, 158] width 44 height 8
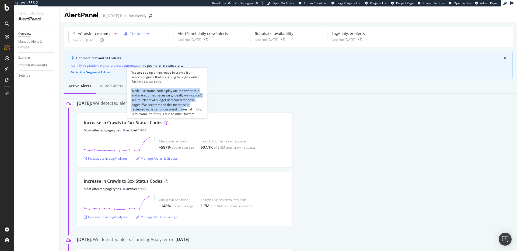
drag, startPoint x: 132, startPoint y: 85, endPoint x: 183, endPoint y: 103, distance: 54.2
click at [183, 103] on div "We are seeing an increase in crawls from search engines that are going to pages…" at bounding box center [167, 93] width 72 height 46
drag, startPoint x: 151, startPoint y: 111, endPoint x: 147, endPoint y: 113, distance: 4.0
click at [150, 111] on div "We are seeing an increase in crawls from search engines that are going to pages…" at bounding box center [167, 93] width 72 height 46
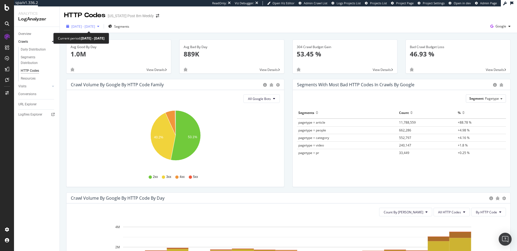
click at [93, 30] on div "[DATE] - [DATE]" at bounding box center [82, 26] width 37 height 8
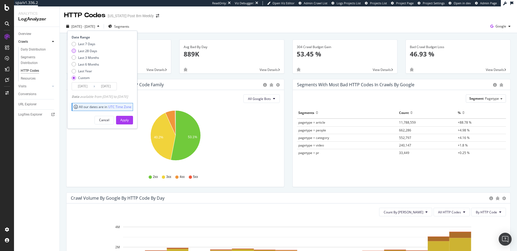
click at [89, 50] on div "Last 28 Days" at bounding box center [87, 51] width 19 height 5
type input "[DATE]"
click at [129, 118] on div "Apply" at bounding box center [124, 120] width 8 height 5
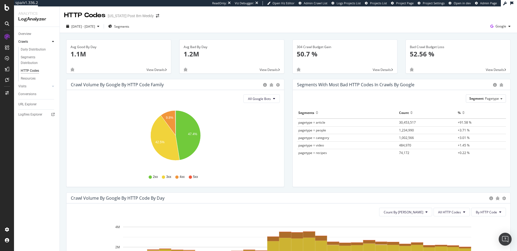
click at [101, 31] on span "[DATE] - [DATE]" at bounding box center [82, 26] width 37 height 9
click at [95, 29] on span "[DATE] - [DATE]" at bounding box center [83, 26] width 24 height 5
click at [200, 106] on div "All Google Bots Hold CMD (⌘) while clicking to filter the report. 47.4% 9.8% 42…" at bounding box center [174, 138] width 217 height 97
click at [95, 29] on div "[DATE] - [DATE]" at bounding box center [82, 26] width 37 height 8
click at [251, 22] on div "[DATE] - [DATE] Segments Google" at bounding box center [288, 27] width 457 height 11
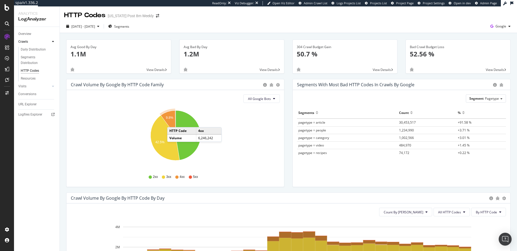
click at [173, 122] on icon "A chart." at bounding box center [168, 123] width 15 height 25
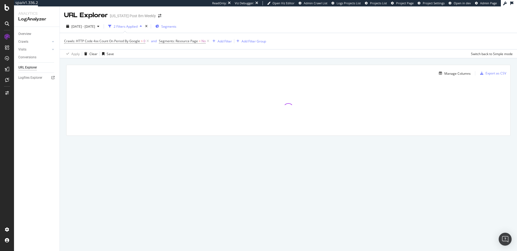
click at [176, 24] on span "Segments" at bounding box center [168, 26] width 15 height 5
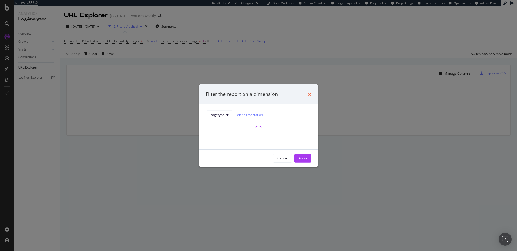
click at [308, 93] on icon "times" at bounding box center [309, 94] width 3 height 4
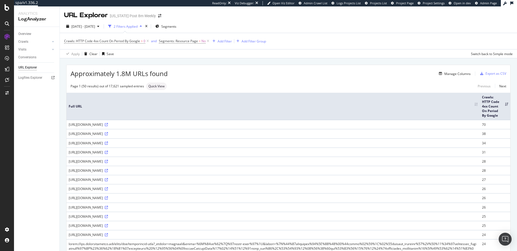
click at [327, 47] on div "Crawls: HTTP Code 4xx Count On Period By Google > 0 and Segments: Resource Page…" at bounding box center [288, 41] width 448 height 16
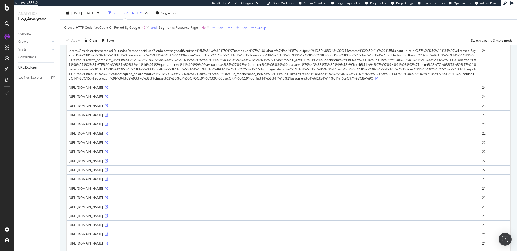
scroll to position [400, 0]
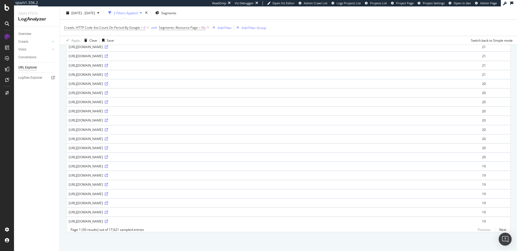
drag, startPoint x: 276, startPoint y: 108, endPoint x: 254, endPoint y: 114, distance: 22.4
click at [276, 108] on td "https://www.washingtonpost.com/photo/api/v2/photos/KUNBZNW3NWIBKSTEL7HCKHJXQ4/r…" at bounding box center [272, 111] width 413 height 9
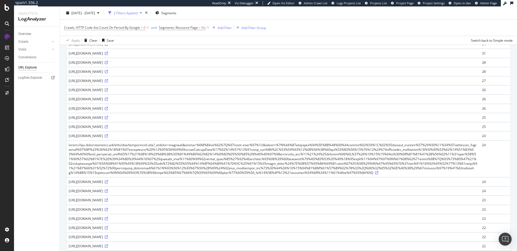
scroll to position [0, 0]
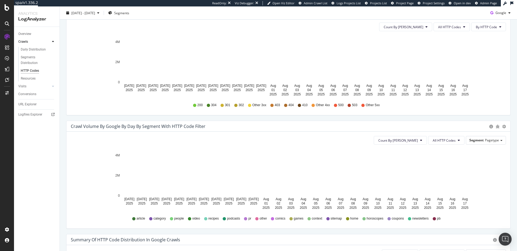
scroll to position [161, 0]
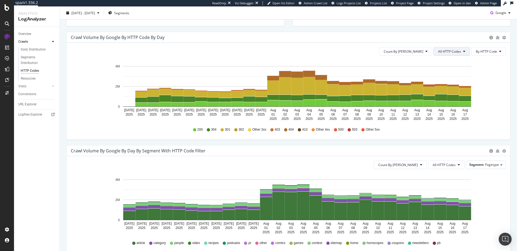
click at [444, 52] on span "All HTTP Codes" at bounding box center [449, 51] width 23 height 5
click at [459, 81] on span "Bad HTTP Codes" at bounding box center [452, 82] width 27 height 5
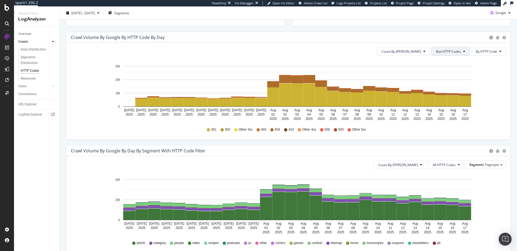
click at [456, 50] on span "Bad HTTP Codes" at bounding box center [448, 51] width 25 height 5
click at [455, 102] on span "4xx family" at bounding box center [450, 102] width 27 height 5
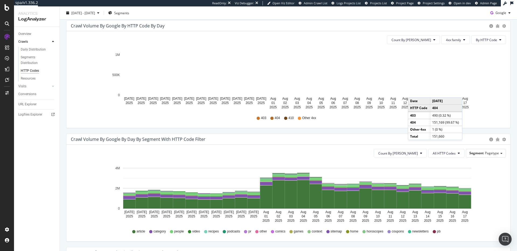
scroll to position [173, 0]
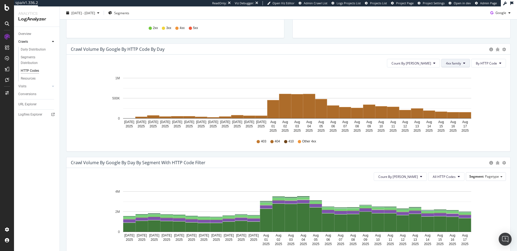
click at [451, 66] on button "4xx family" at bounding box center [455, 63] width 29 height 9
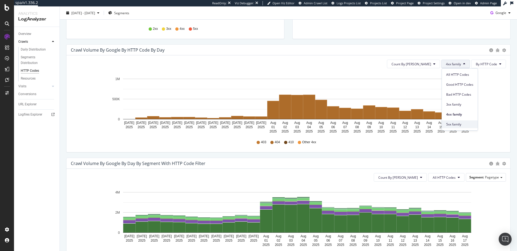
click at [460, 125] on span "5xx family" at bounding box center [459, 124] width 27 height 5
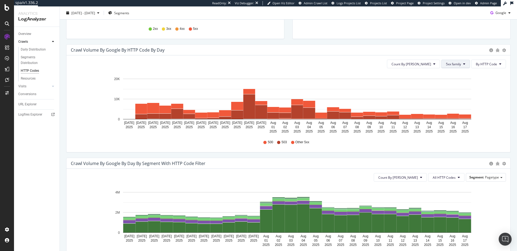
click at [455, 64] on span "5xx family" at bounding box center [453, 64] width 15 height 5
click at [451, 76] on span "All HTTP Codes" at bounding box center [459, 74] width 27 height 5
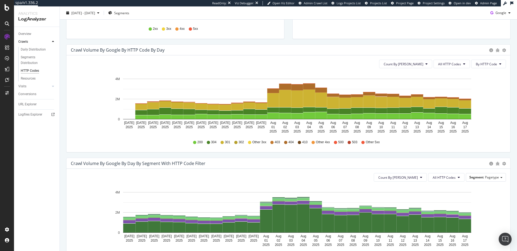
click at [491, 69] on div "Count By Day All HTTP Codes By HTTP Code Hold CMD (⌘) while clicking to filter …" at bounding box center [288, 103] width 444 height 97
click at [491, 66] on span "By HTTP Code" at bounding box center [486, 64] width 21 height 5
click at [487, 76] on span "By Family" at bounding box center [486, 74] width 21 height 5
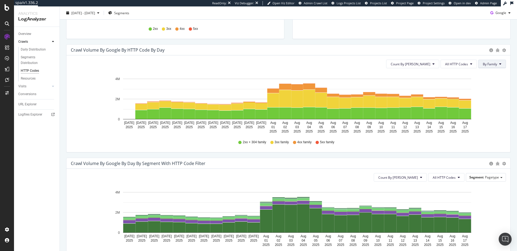
click at [489, 61] on button "By Family" at bounding box center [492, 64] width 28 height 9
click at [493, 104] on icon "Jul 20 2025 Jul 21 2025 Jul 22 2025 Jul 23 2025 Jul 24 2025 Jul 25 2025 Jul 26 …" at bounding box center [288, 104] width 435 height 62
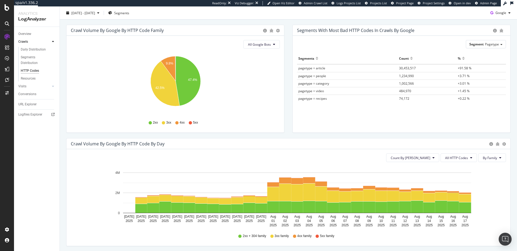
scroll to position [0, 0]
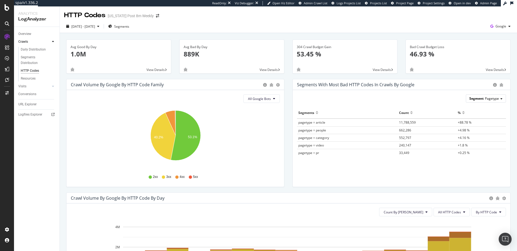
click at [490, 100] on span "Pagetype" at bounding box center [492, 98] width 14 height 5
click at [438, 92] on div "Segment Pagetype Pagetype Category Parameters Host Advanced selector > Hold CMD…" at bounding box center [401, 138] width 217 height 97
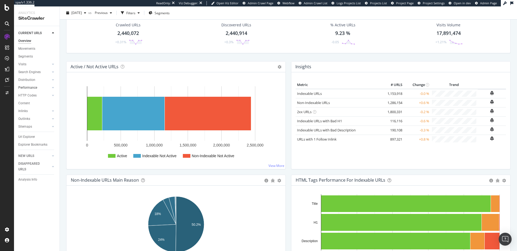
scroll to position [23, 0]
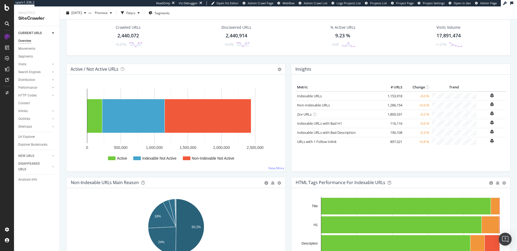
drag, startPoint x: 38, startPoint y: 95, endPoint x: 40, endPoint y: 99, distance: 4.6
click at [38, 95] on link "HTTP Codes" at bounding box center [34, 96] width 32 height 6
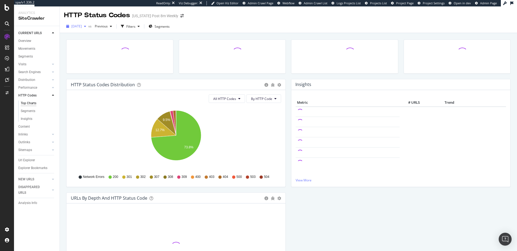
click at [82, 27] on span "[DATE]" at bounding box center [76, 26] width 10 height 5
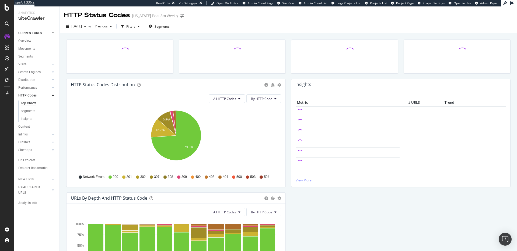
click at [259, 22] on div "[DATE] vs Previous Filters Segments" at bounding box center [288, 27] width 457 height 11
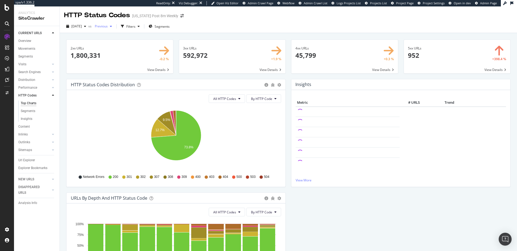
click at [108, 24] on span "Previous" at bounding box center [100, 26] width 15 height 5
click at [137, 72] on div "2.4M URLs" at bounding box center [145, 73] width 16 height 5
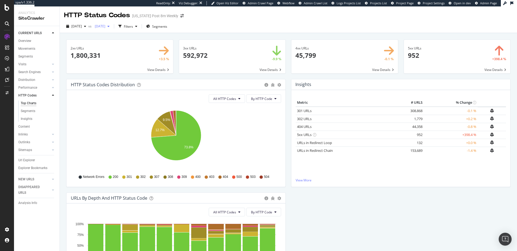
click at [105, 27] on span "[DATE]" at bounding box center [99, 26] width 13 height 5
click at [125, 55] on div "[DATE]" at bounding box center [119, 55] width 29 height 5
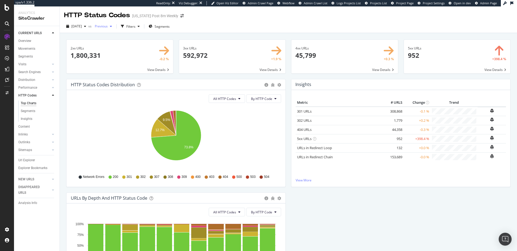
click at [114, 23] on div "Previous" at bounding box center [104, 26] width 22 height 8
drag, startPoint x: 328, startPoint y: 27, endPoint x: 348, endPoint y: 29, distance: 19.5
click at [328, 27] on div "[DATE] vs Previous Filters Segments" at bounding box center [288, 27] width 457 height 11
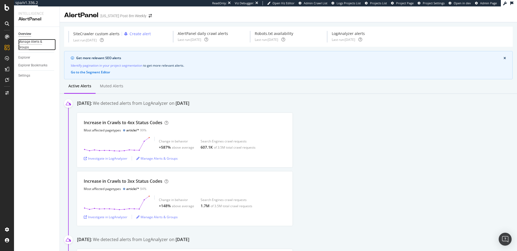
click at [33, 43] on div "Manage Alerts & Groups" at bounding box center [34, 44] width 32 height 11
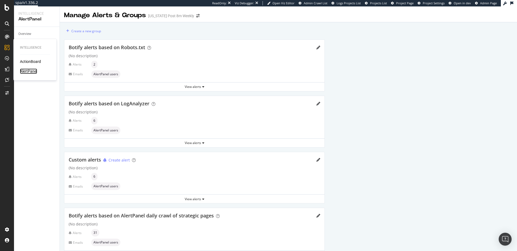
click at [29, 69] on div "AlertPanel" at bounding box center [28, 71] width 17 height 5
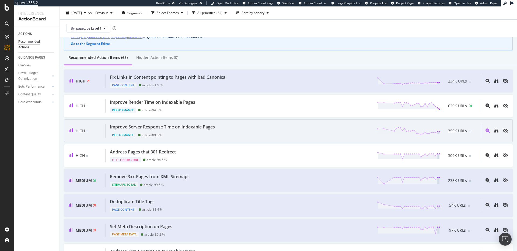
scroll to position [34, 0]
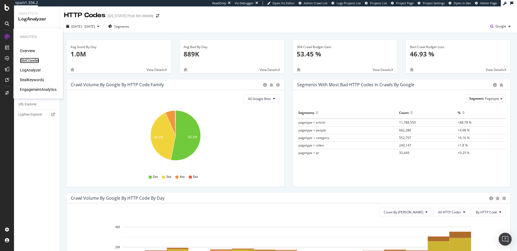
click at [35, 61] on div "SiteCrawler" at bounding box center [29, 60] width 19 height 5
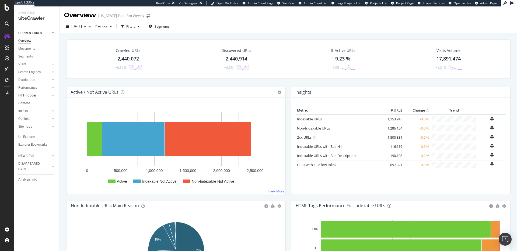
click at [34, 93] on div "HTTP Codes" at bounding box center [27, 96] width 18 height 6
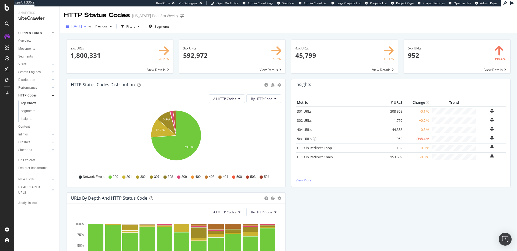
click at [82, 27] on span "[DATE]" at bounding box center [76, 26] width 10 height 5
click at [266, 27] on div "[DATE] vs Previous Filters Segments" at bounding box center [288, 27] width 457 height 11
click at [52, 80] on icon at bounding box center [53, 79] width 2 height 3
click at [25, 81] on div "Distribution" at bounding box center [26, 80] width 17 height 6
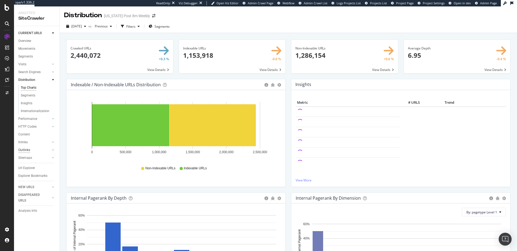
click at [28, 142] on link "Inlinks" at bounding box center [34, 143] width 32 height 6
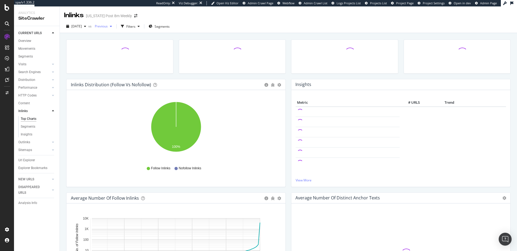
click at [108, 24] on span "Previous" at bounding box center [100, 26] width 15 height 5
click at [254, 30] on div "[DATE] vs Previous Filters Segments" at bounding box center [288, 27] width 457 height 11
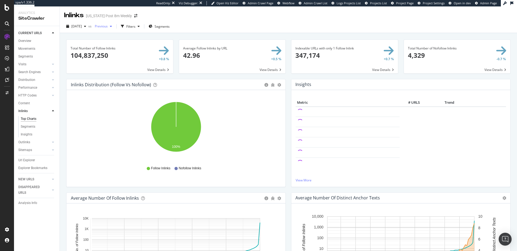
click at [108, 28] on span "Previous" at bounding box center [100, 26] width 15 height 5
click at [137, 66] on div "2.2M URLs" at bounding box center [145, 65] width 16 height 5
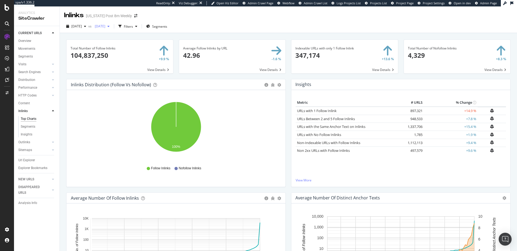
click at [105, 25] on span "[DATE]" at bounding box center [99, 26] width 13 height 5
click at [120, 53] on div "[DATE]" at bounding box center [119, 55] width 29 height 5
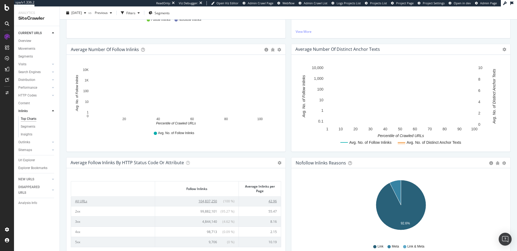
scroll to position [187, 0]
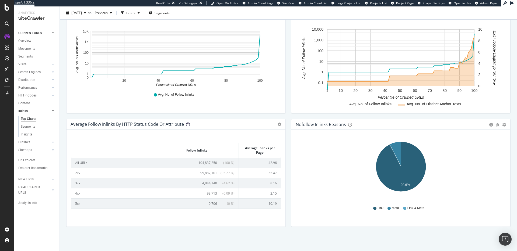
click at [187, 124] on icon at bounding box center [188, 125] width 4 height 4
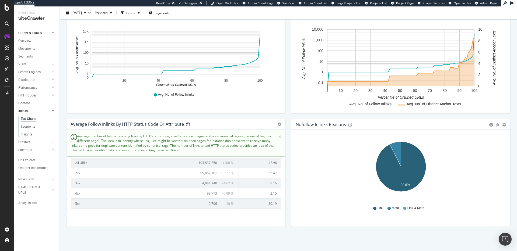
click at [187, 124] on icon at bounding box center [188, 125] width 4 height 4
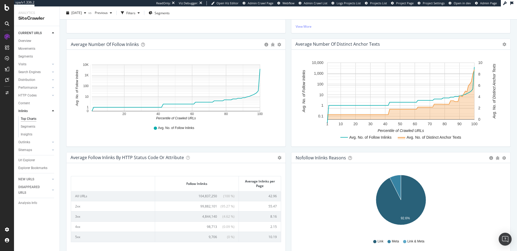
scroll to position [0, 0]
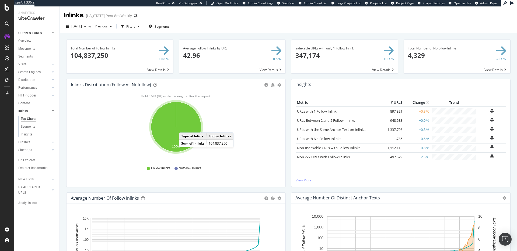
click at [307, 179] on link "View More" at bounding box center [400, 180] width 210 height 5
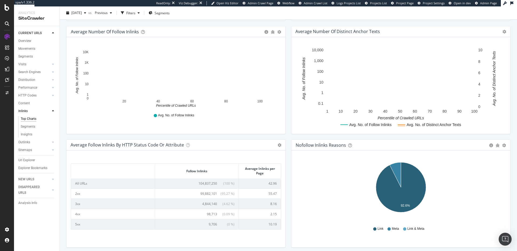
scroll to position [187, 0]
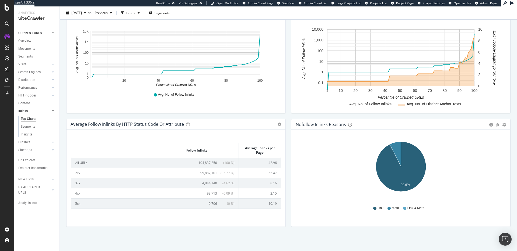
click at [78, 195] on td "4xx" at bounding box center [113, 193] width 84 height 10
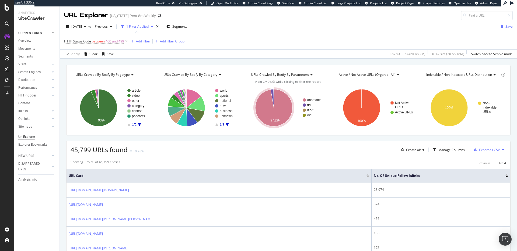
scroll to position [1, 0]
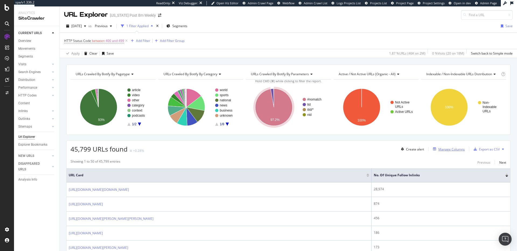
click at [456, 150] on div "Manage Columns" at bounding box center [451, 149] width 26 height 5
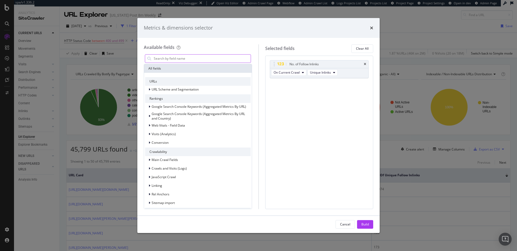
click at [178, 58] on input "modal" at bounding box center [201, 59] width 97 height 8
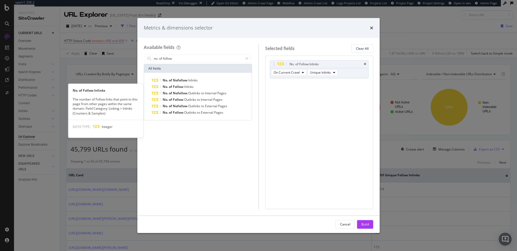
type input "no. of follow"
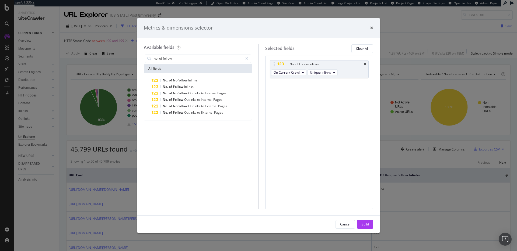
click at [220, 76] on div "No. of Nofollow Inlinks No. of Follow Inlinks No. of Nofollow Outlinks to Inter…" at bounding box center [198, 96] width 108 height 47
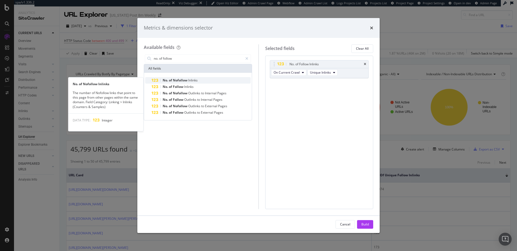
click at [218, 80] on div "No. of Nofollow Inlinks" at bounding box center [201, 80] width 99 height 6
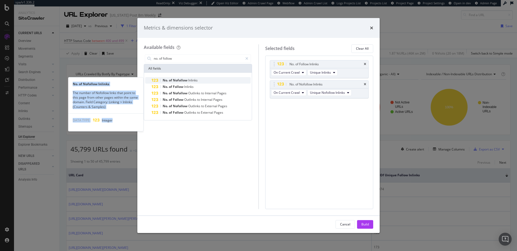
click at [219, 80] on div "No. of Nofollow Inlinks" at bounding box center [201, 80] width 99 height 6
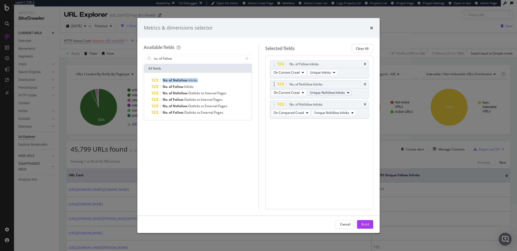
click at [319, 93] on span "Unique Nofollow Inlinks" at bounding box center [327, 92] width 35 height 5
click at [295, 128] on div "No. of Follow Inlinks On Current Crawl Unique Inlinks No. of Nofollow Inlinks O…" at bounding box center [319, 95] width 99 height 70
click at [321, 76] on button "Unique Inlinks" at bounding box center [322, 72] width 30 height 6
drag, startPoint x: 318, startPoint y: 136, endPoint x: 325, endPoint y: 115, distance: 21.7
click at [318, 136] on div "No. of Follow Inlinks On Current Crawl Unique Inlinks No. of Nofollow Inlinks O…" at bounding box center [319, 133] width 108 height 154
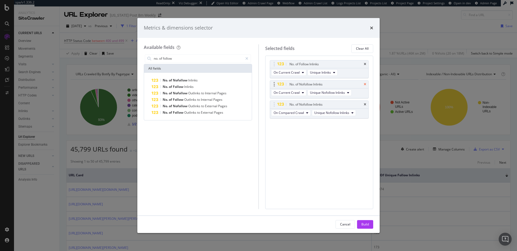
drag, startPoint x: 365, startPoint y: 83, endPoint x: 365, endPoint y: 88, distance: 5.4
click at [365, 83] on icon "times" at bounding box center [365, 84] width 2 height 3
drag, startPoint x: 364, startPoint y: 85, endPoint x: 357, endPoint y: 84, distance: 7.9
click at [364, 85] on icon "times" at bounding box center [365, 84] width 2 height 3
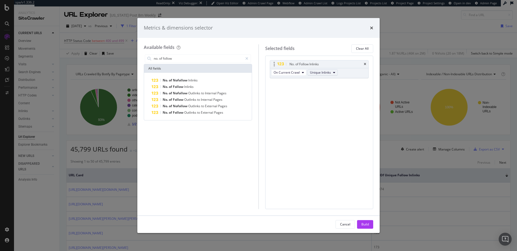
click at [329, 74] on span "Unique Inlinks" at bounding box center [320, 72] width 21 height 5
click at [327, 91] on span "Total Inlinks" at bounding box center [323, 92] width 23 height 5
click at [196, 82] on span "Inlinks" at bounding box center [192, 80] width 9 height 5
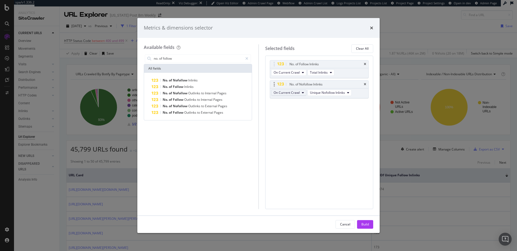
click at [296, 92] on span "On Current Crawl" at bounding box center [286, 92] width 26 height 5
click at [298, 110] on div "On Compared Crawl" at bounding box center [290, 112] width 39 height 8
click at [328, 93] on span "Unique Nofollow Inlinks" at bounding box center [331, 92] width 35 height 5
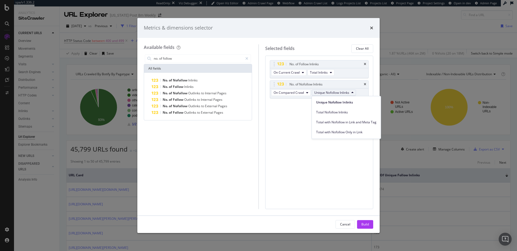
click at [297, 110] on div "No. of Follow Inlinks On Current Crawl Total Inlinks No. of Nofollow Inlinks On…" at bounding box center [319, 133] width 108 height 154
click at [331, 94] on span "Unique Nofollow Inlinks" at bounding box center [331, 92] width 35 height 5
click at [292, 125] on div "No. of Follow Inlinks On Current Crawl Total Inlinks No. of Nofollow Inlinks On…" at bounding box center [319, 133] width 108 height 154
click at [366, 83] on icon "times" at bounding box center [365, 84] width 2 height 3
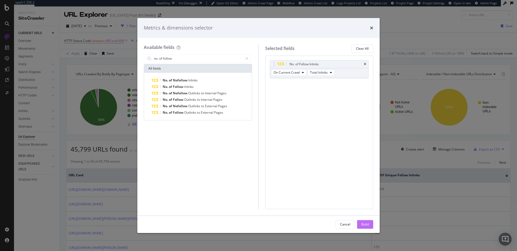
click at [363, 222] on div "Build" at bounding box center [365, 225] width 8 height 8
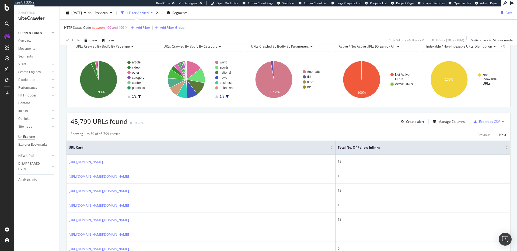
scroll to position [26, 0]
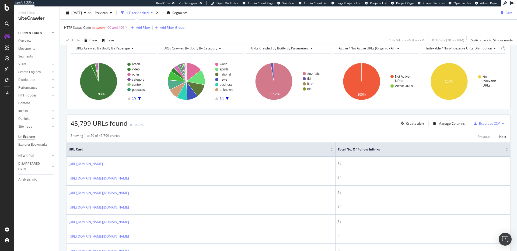
click at [506, 149] on div at bounding box center [506, 148] width 3 height 1
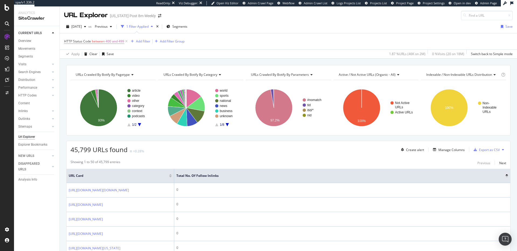
click at [507, 177] on th "Total No. of Follow Inlinks" at bounding box center [342, 176] width 336 height 14
click at [506, 176] on div at bounding box center [506, 176] width 3 height 1
click at [445, 151] on div "Manage Columns" at bounding box center [451, 150] width 26 height 5
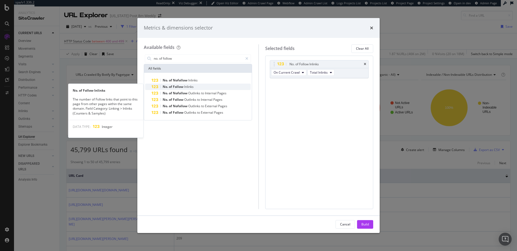
type input "no. of follow"
click at [218, 87] on div "No. of Follow Inlinks" at bounding box center [201, 87] width 99 height 6
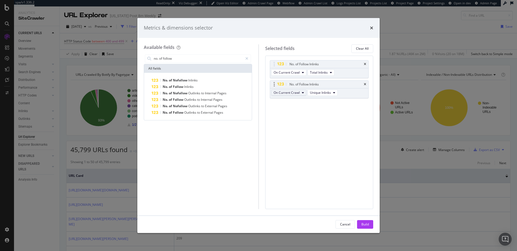
click at [295, 96] on button "On Current Crawl" at bounding box center [288, 93] width 35 height 6
click at [295, 112] on span "On Compared Crawl" at bounding box center [291, 112] width 30 height 5
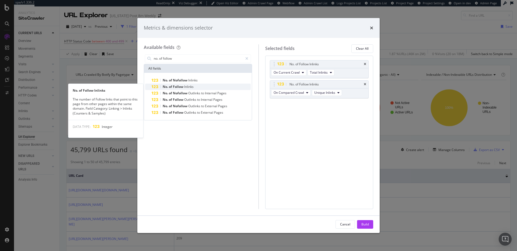
click at [211, 86] on div "No. of Follow Inlinks" at bounding box center [201, 87] width 99 height 6
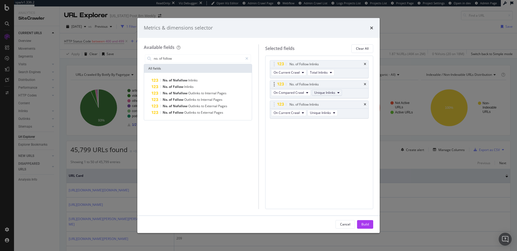
click at [328, 95] on span "Unique Inlinks" at bounding box center [324, 92] width 21 height 5
click at [328, 113] on span "Total Inlinks" at bounding box center [327, 112] width 23 height 5
drag, startPoint x: 328, startPoint y: 113, endPoint x: 328, endPoint y: 116, distance: 3.0
click at [328, 113] on span "Unique Inlinks" at bounding box center [320, 113] width 21 height 5
click at [278, 116] on button "On Current Crawl" at bounding box center [288, 113] width 35 height 6
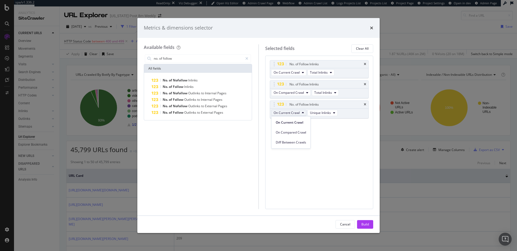
click at [294, 142] on span "Diff Between Crawls" at bounding box center [291, 142] width 30 height 5
click at [324, 115] on span "Unique Inlinks" at bounding box center [324, 113] width 21 height 5
click at [327, 134] on span "Total Inlinks" at bounding box center [327, 132] width 23 height 5
click at [366, 224] on div "Build" at bounding box center [365, 224] width 8 height 5
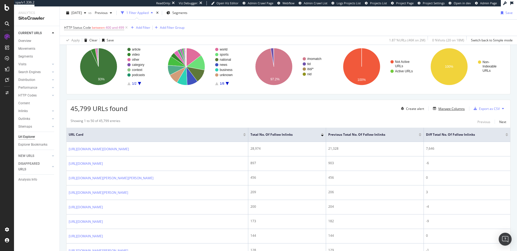
scroll to position [52, 0]
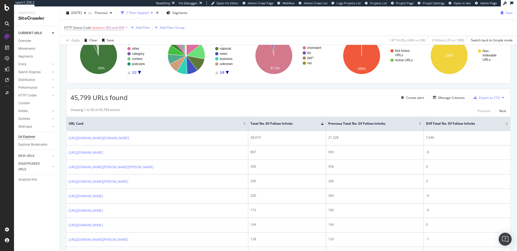
click at [506, 124] on div at bounding box center [506, 124] width 3 height 1
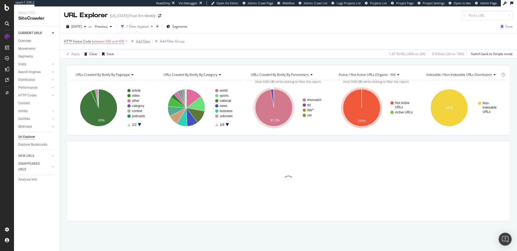
click at [140, 44] on div "Add Filter" at bounding box center [140, 41] width 22 height 6
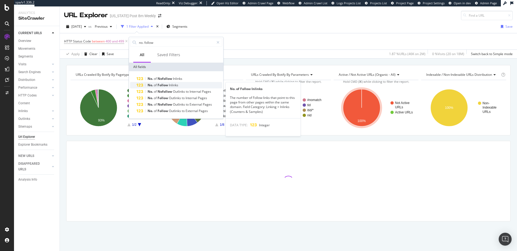
type input "no. follow"
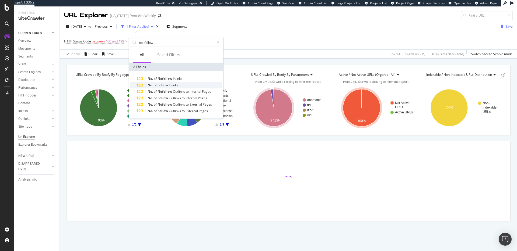
click at [187, 85] on div "No. of Follow Inlinks" at bounding box center [179, 85] width 86 height 6
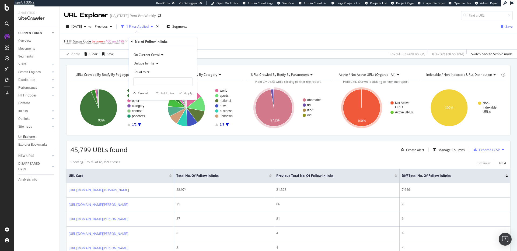
click at [147, 55] on span "On Current Crawl" at bounding box center [146, 54] width 26 height 5
click at [153, 80] on span "Diff Between Crawls" at bounding box center [151, 80] width 30 height 5
click at [149, 70] on div "Equal to" at bounding box center [162, 72] width 59 height 9
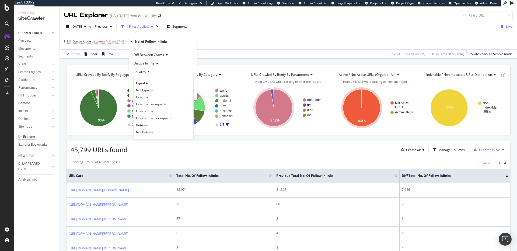
click at [160, 110] on div "Greater than" at bounding box center [164, 111] width 58 height 7
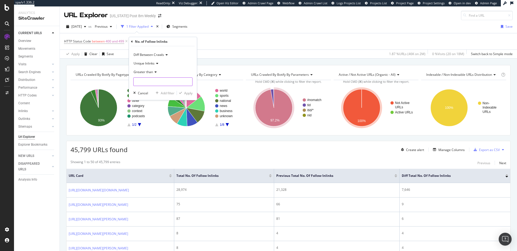
click at [153, 82] on input "number" at bounding box center [162, 82] width 59 height 9
type input "0"
click at [187, 92] on div "Apply" at bounding box center [188, 93] width 8 height 5
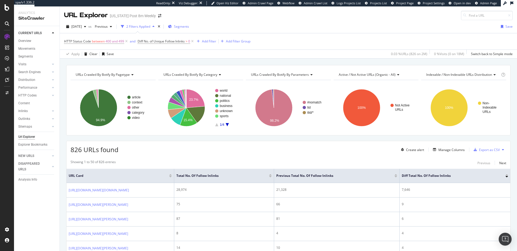
click at [189, 28] on span "Segments" at bounding box center [181, 26] width 15 height 5
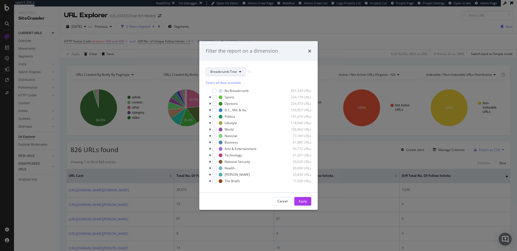
click at [229, 70] on span "Breadcrumb Tree" at bounding box center [223, 71] width 27 height 5
click at [226, 92] on span "pagetype" at bounding box center [227, 91] width 35 height 5
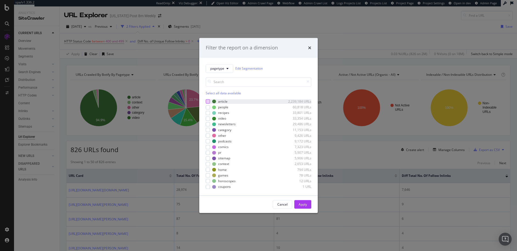
click at [207, 101] on div "modal" at bounding box center [208, 102] width 4 height 4
drag, startPoint x: 305, startPoint y: 198, endPoint x: 303, endPoint y: 203, distance: 5.4
click at [305, 198] on div "Cancel Apply" at bounding box center [258, 204] width 118 height 17
click at [303, 203] on div "Apply" at bounding box center [302, 204] width 8 height 5
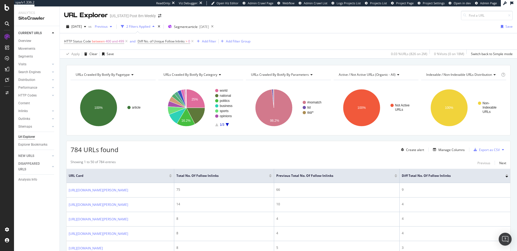
click at [114, 27] on div "button" at bounding box center [111, 26] width 6 height 3
click at [137, 59] on div "2.4M URLs" at bounding box center [145, 57] width 16 height 5
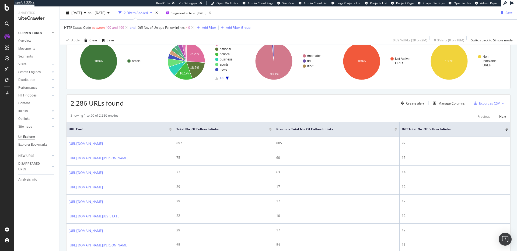
scroll to position [47, 0]
